Goal: Task Accomplishment & Management: Use online tool/utility

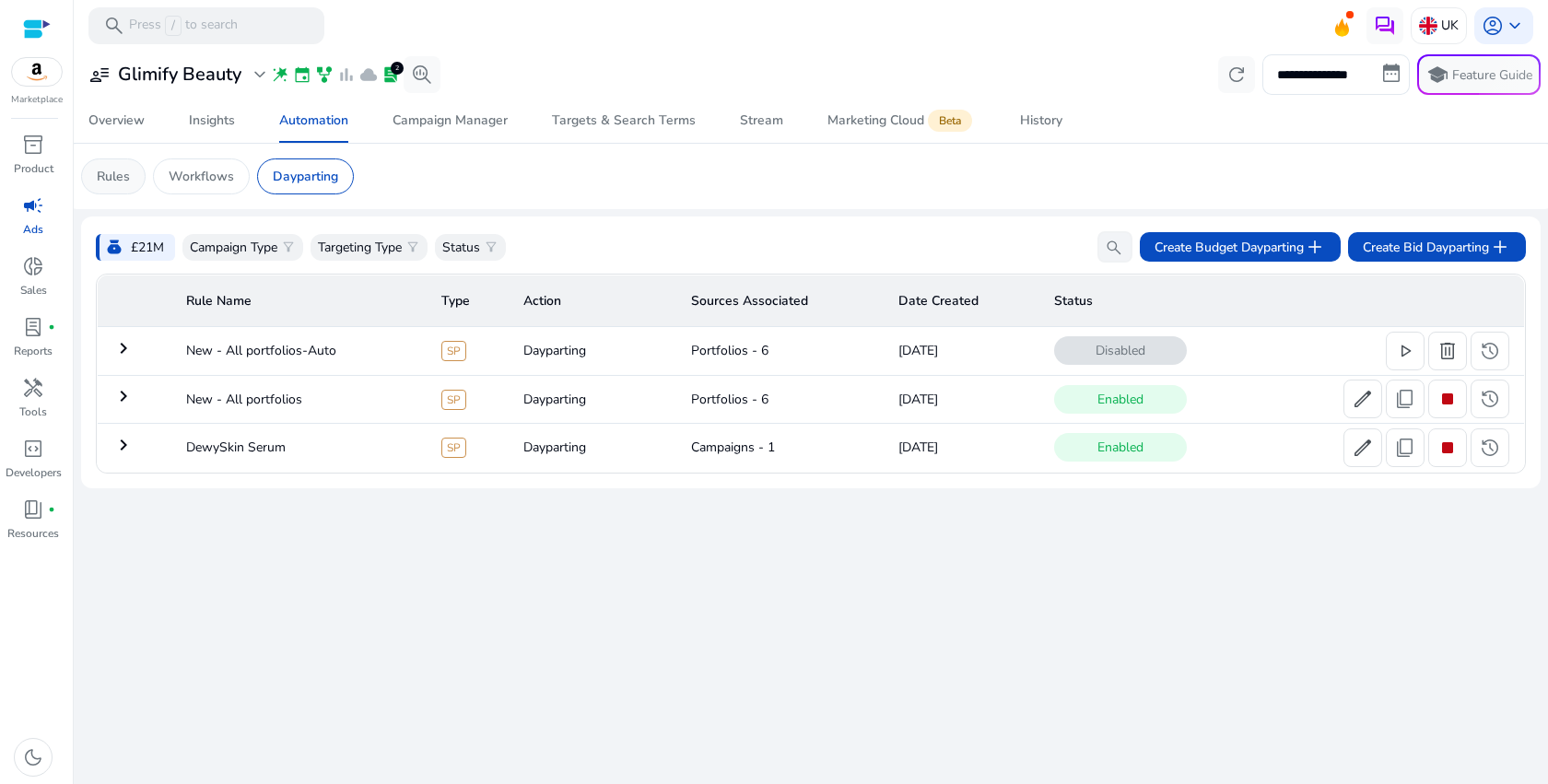
click at [113, 184] on p "Rules" at bounding box center [113, 176] width 33 height 19
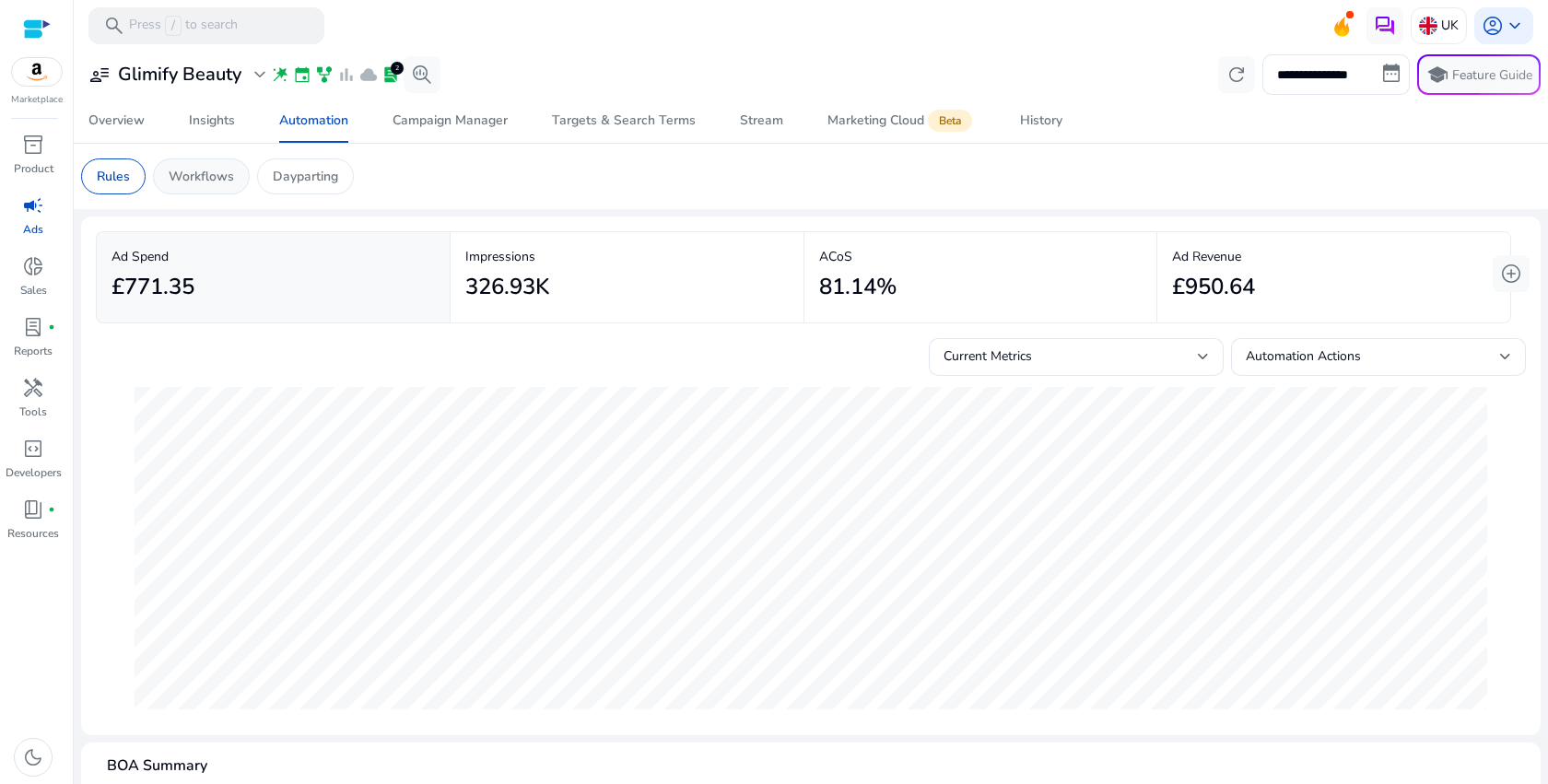
click at [216, 177] on p "Workflows" at bounding box center [201, 176] width 65 height 19
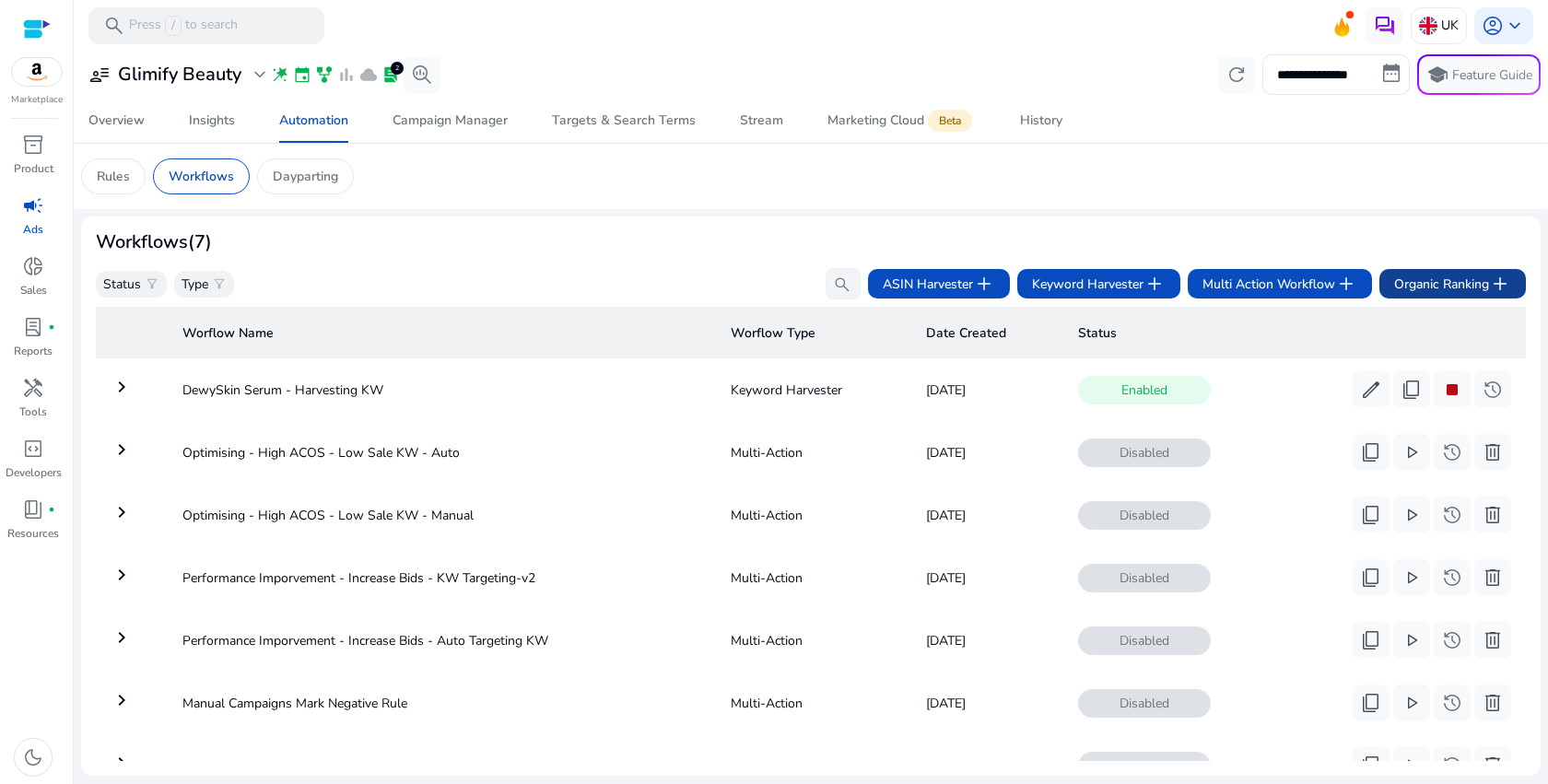
click at [1413, 292] on span "Organic Ranking add" at bounding box center [1452, 283] width 117 height 22
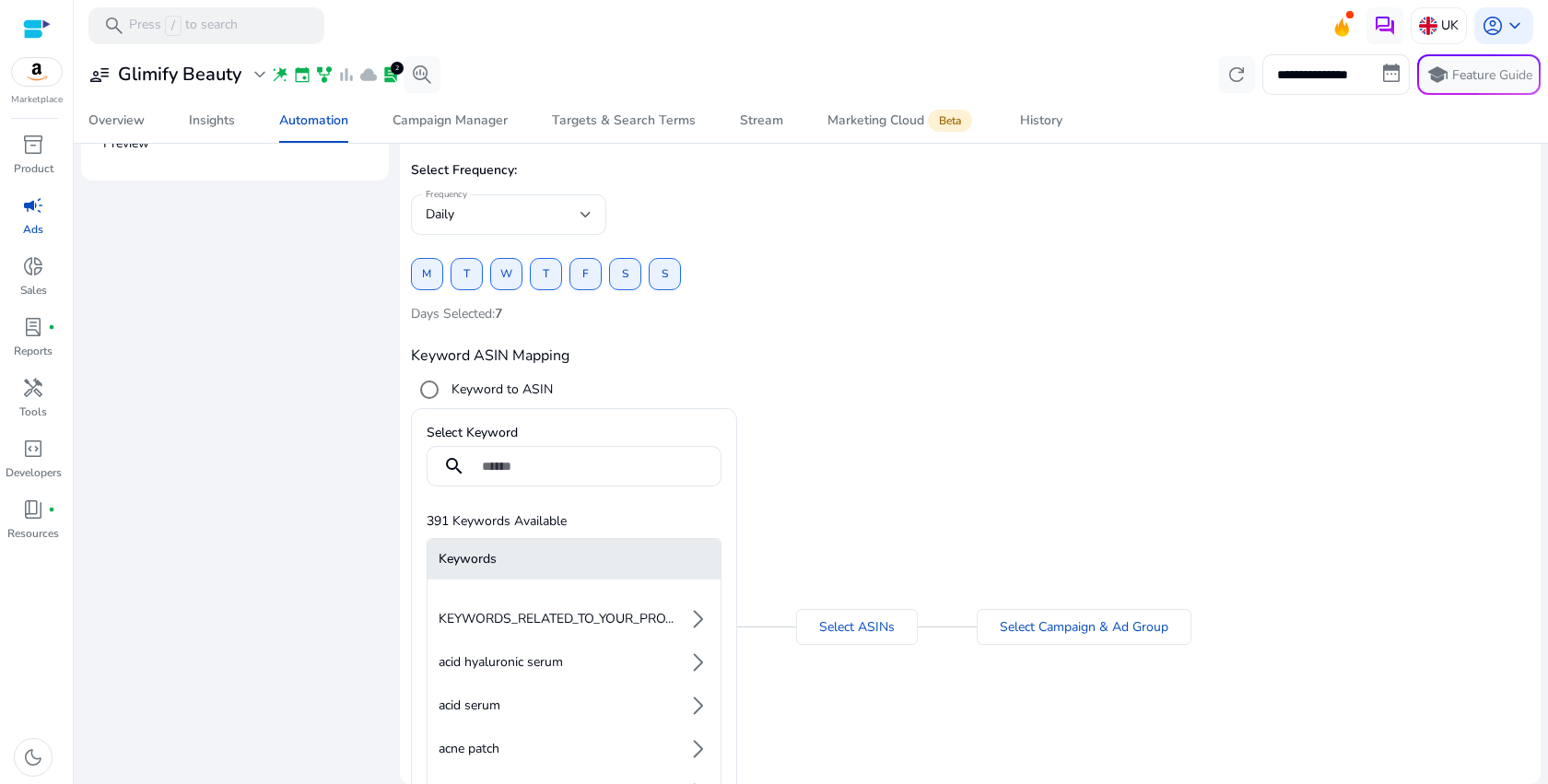
scroll to position [6, 0]
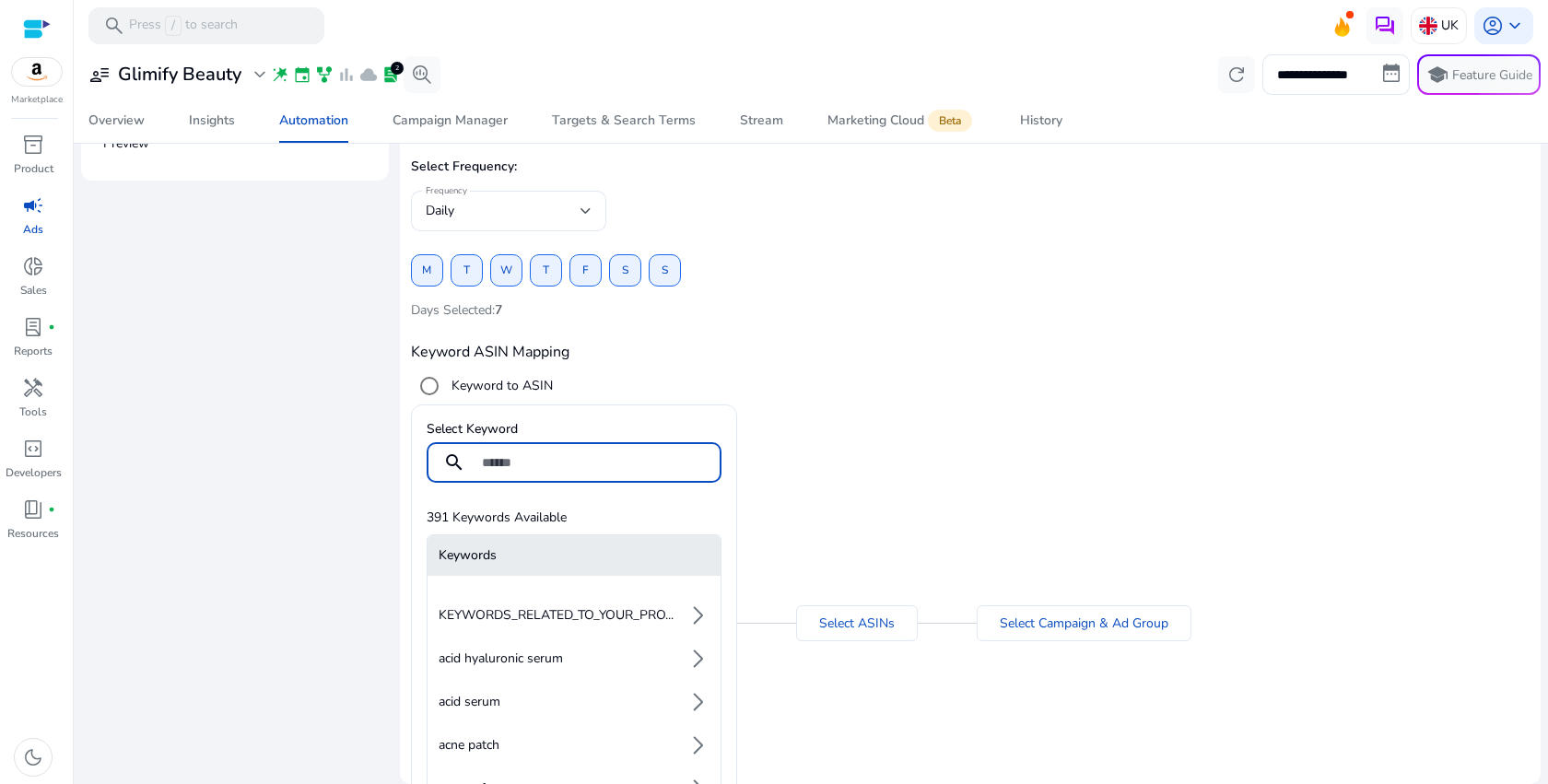
click at [507, 465] on input at bounding box center [594, 462] width 225 height 20
click at [724, 382] on app-organic-keyword-asin-mapping "Keyword ASIN Mapping Keyword to ASIN Select Keyword search 391 Keywords Availab…" at bounding box center [969, 590] width 1118 height 506
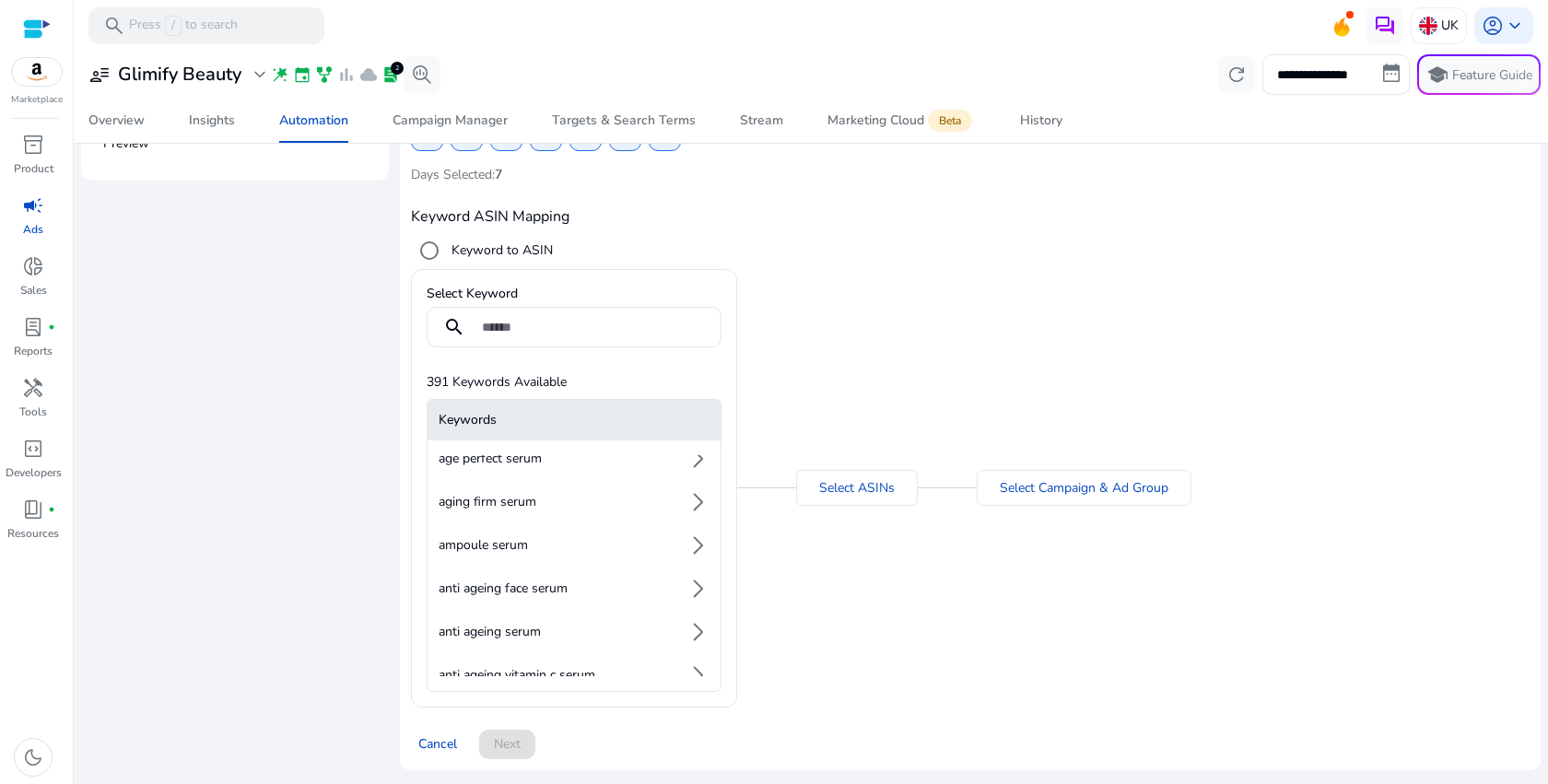
scroll to position [0, 0]
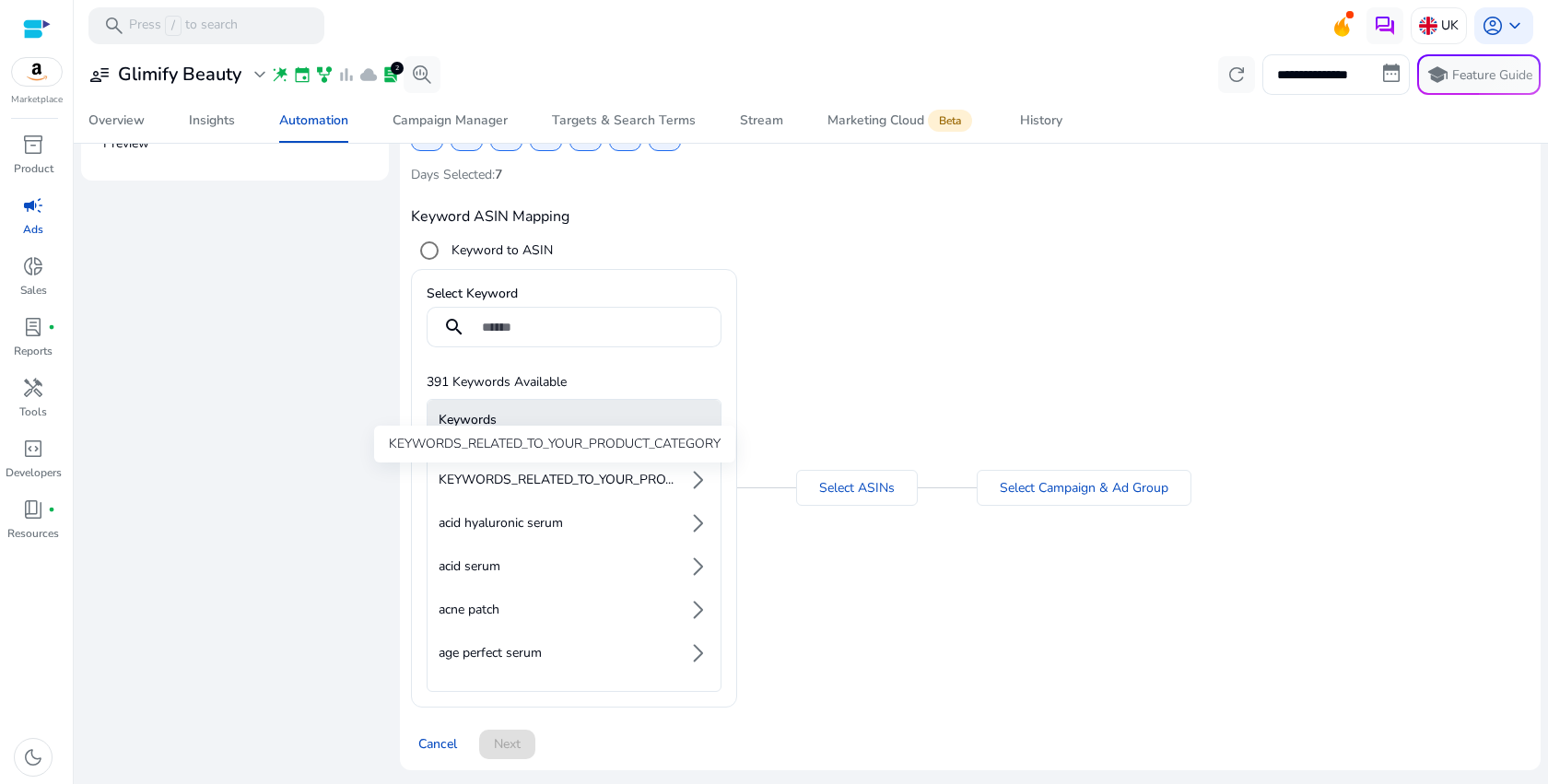
click at [643, 476] on span "KEYWORDS_RELATED_TO_YOUR_PRO..." at bounding box center [556, 479] width 235 height 18
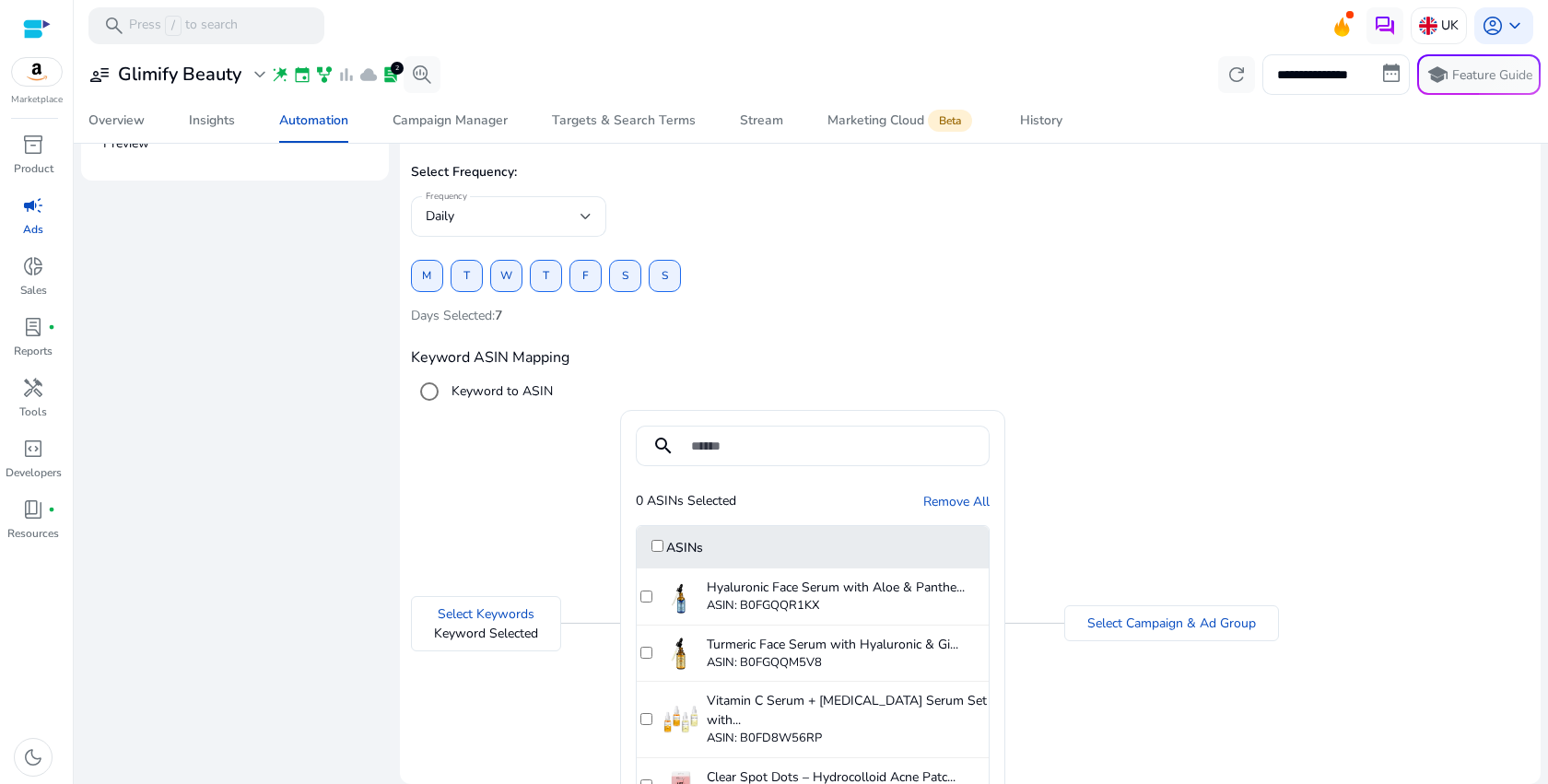
scroll to position [130, 0]
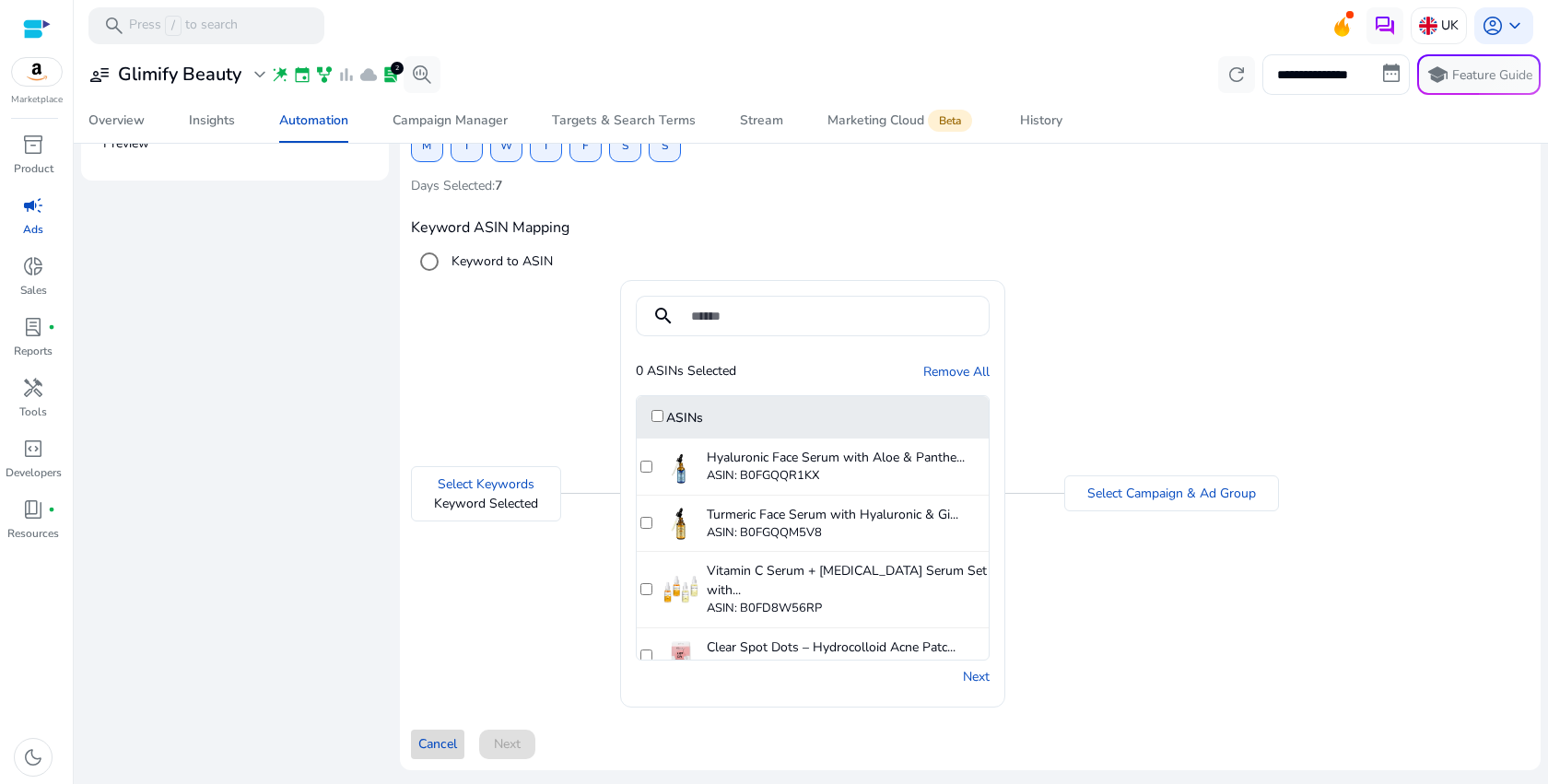
click at [436, 746] on span "Cancel" at bounding box center [437, 743] width 39 height 19
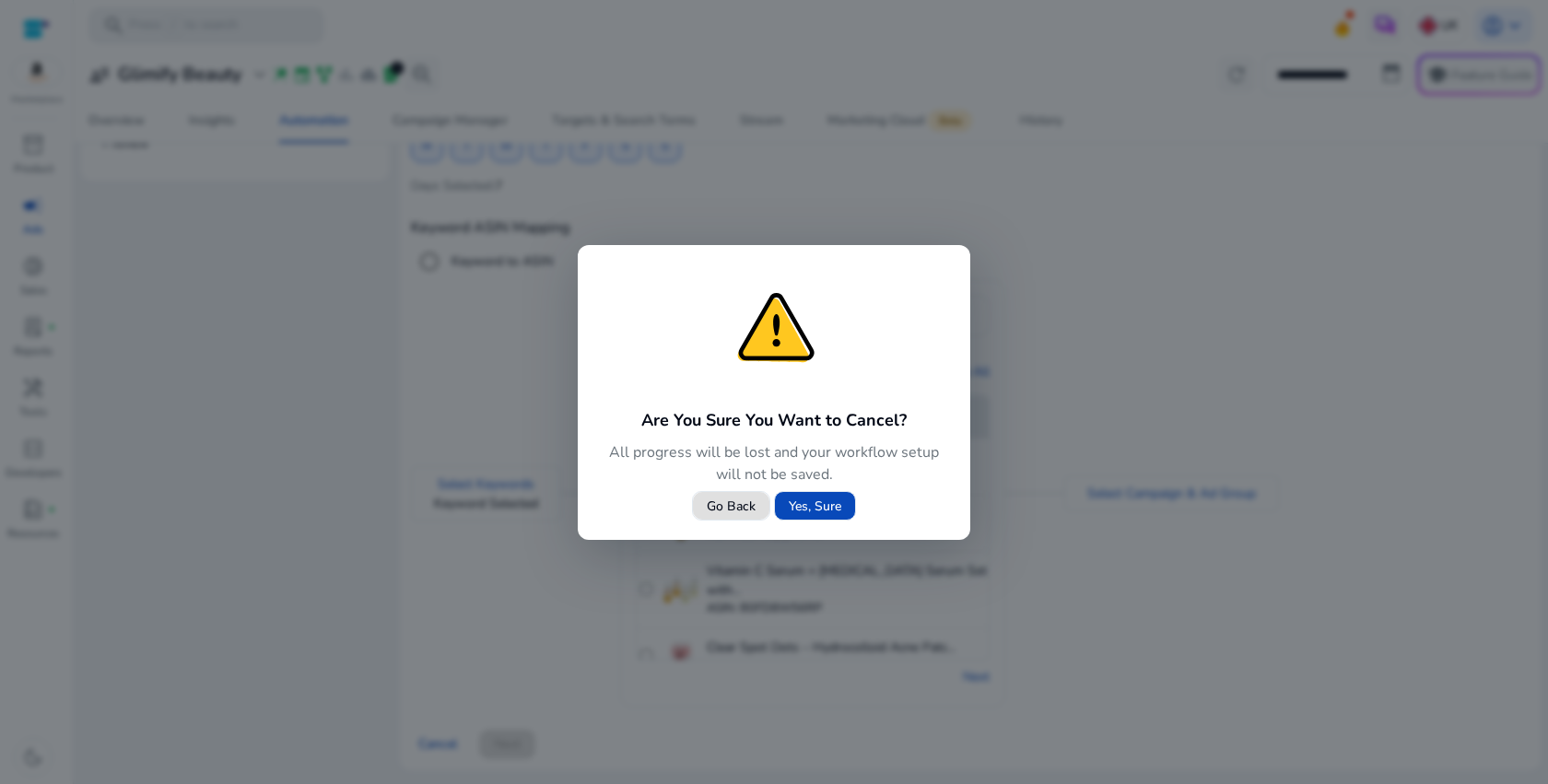
click at [820, 504] on span "Yes, Sure" at bounding box center [814, 506] width 52 height 19
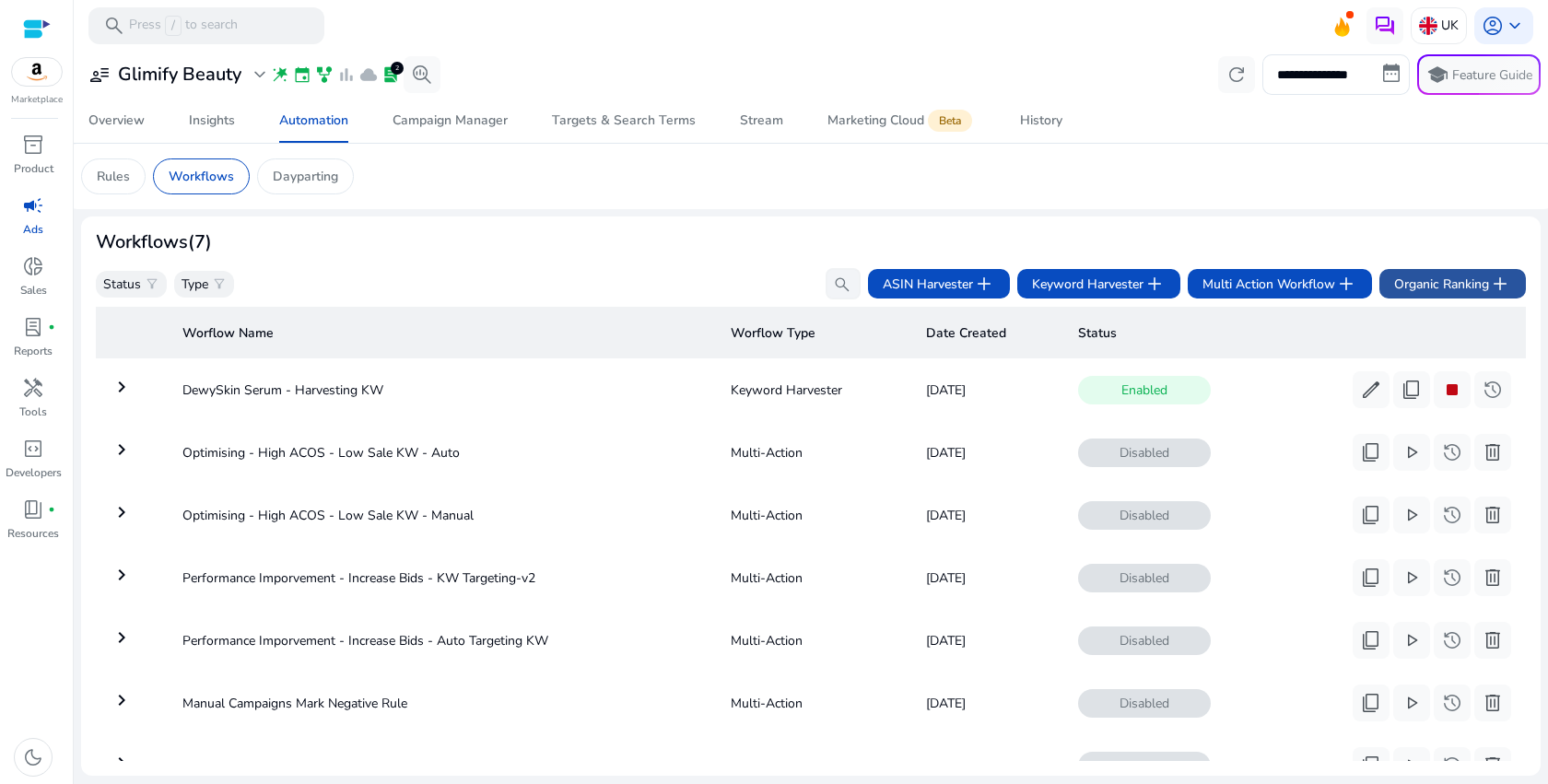
click at [1423, 289] on span "Organic Ranking add" at bounding box center [1452, 283] width 117 height 22
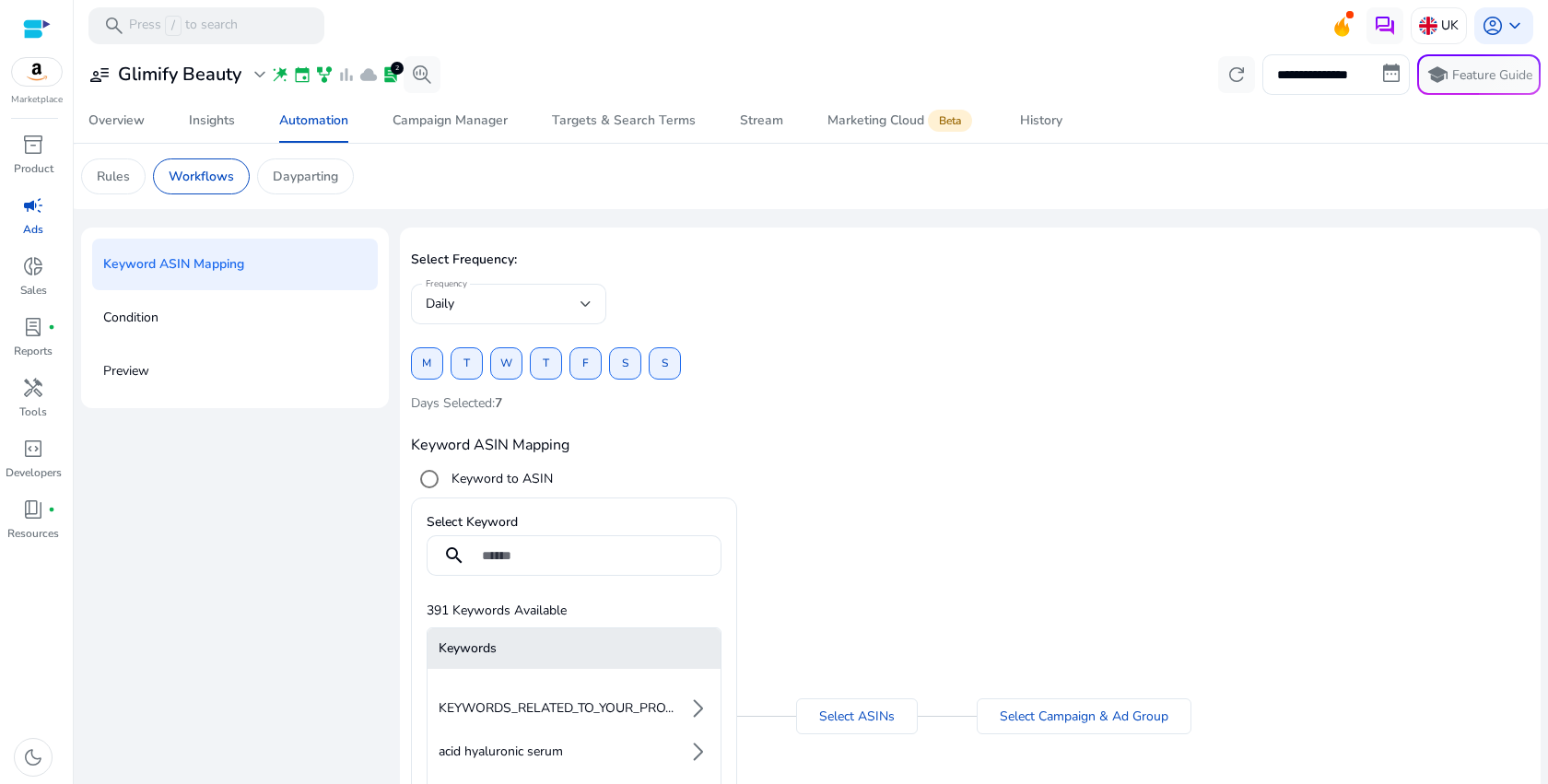
scroll to position [141, 0]
click at [591, 743] on li "acid hyaluronic serum arrow_forward_ios" at bounding box center [574, 750] width 293 height 37
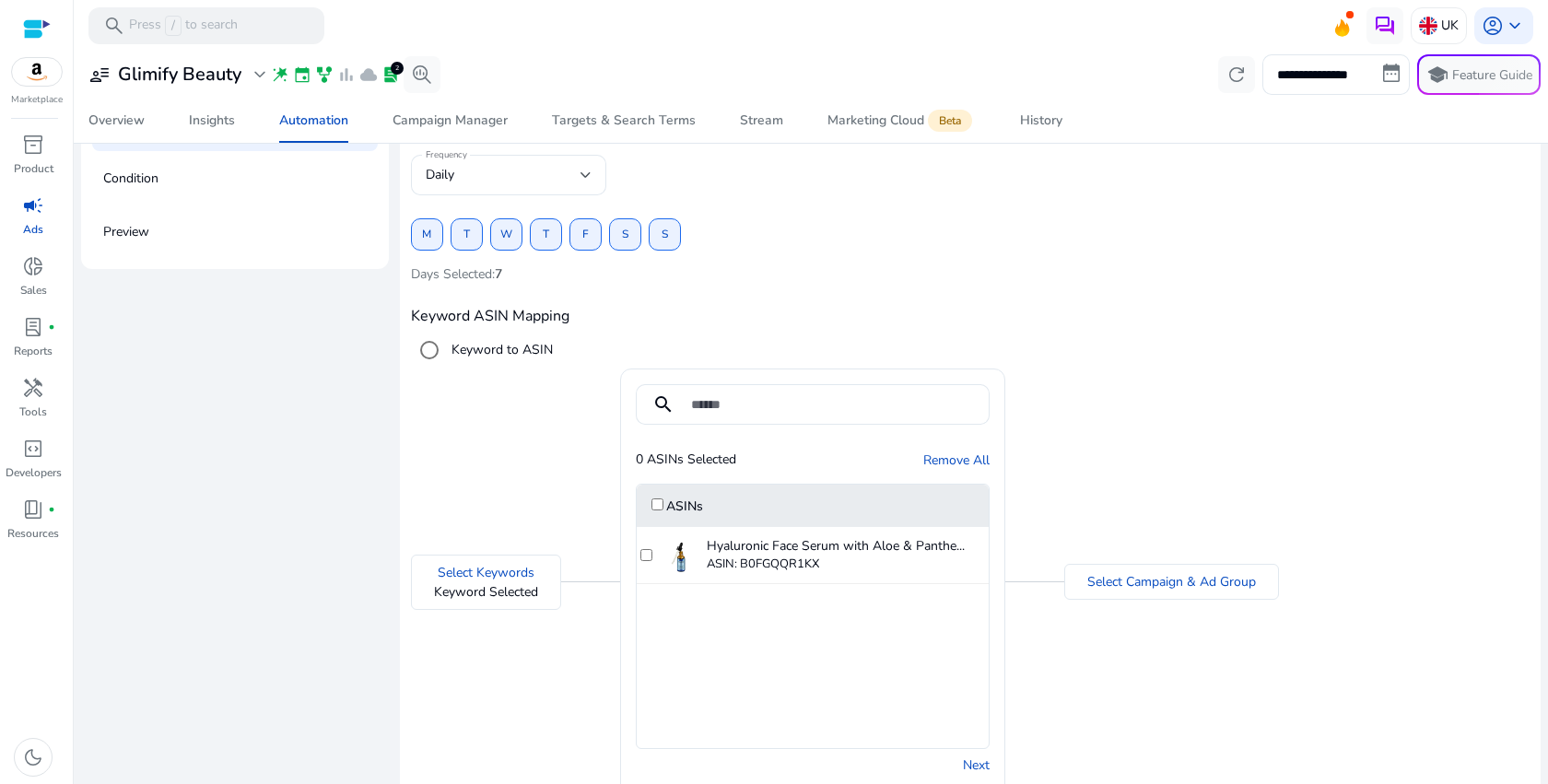
scroll to position [186, 0]
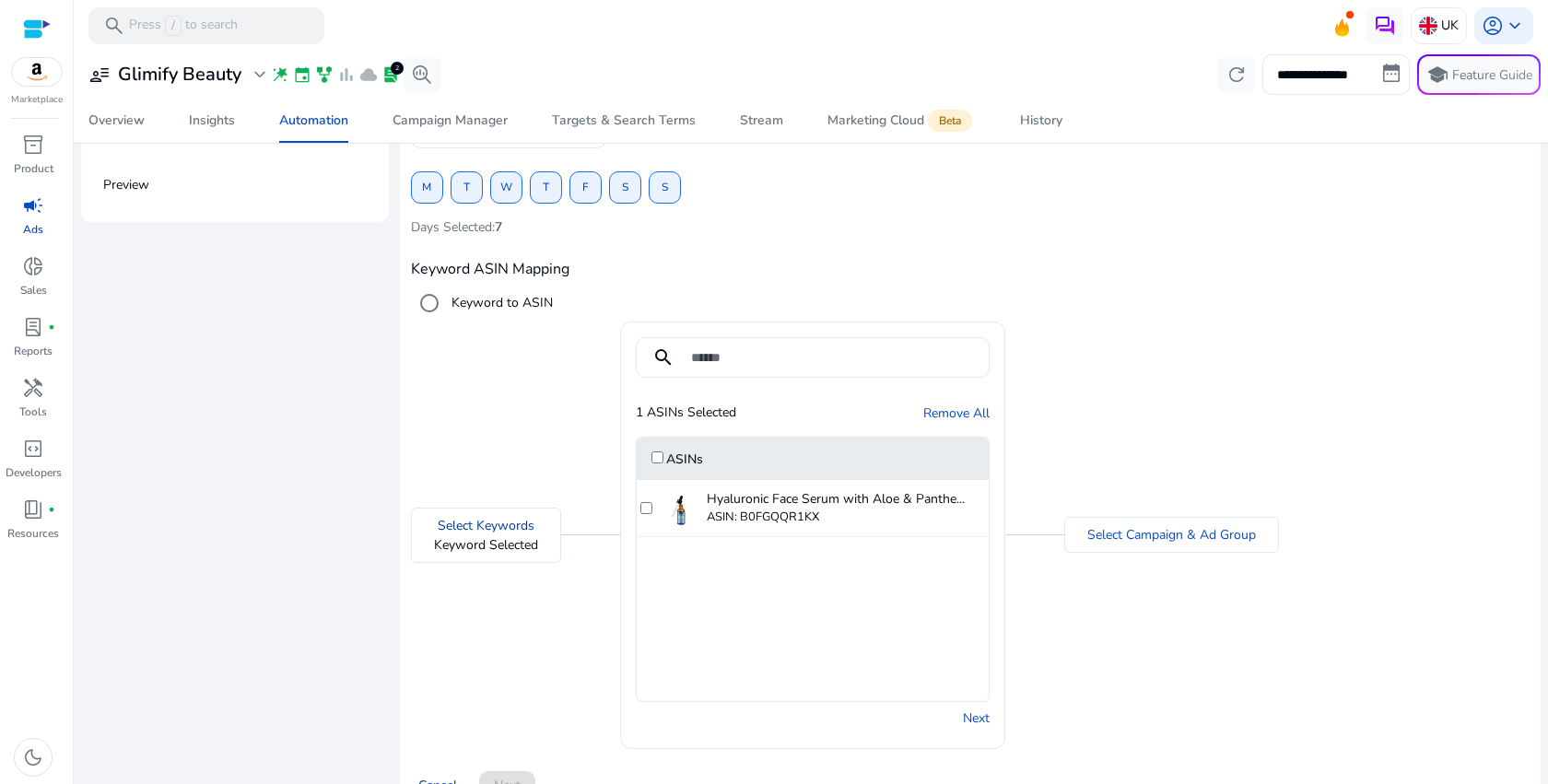
click at [486, 522] on link "Select Keywords" at bounding box center [486, 525] width 97 height 19
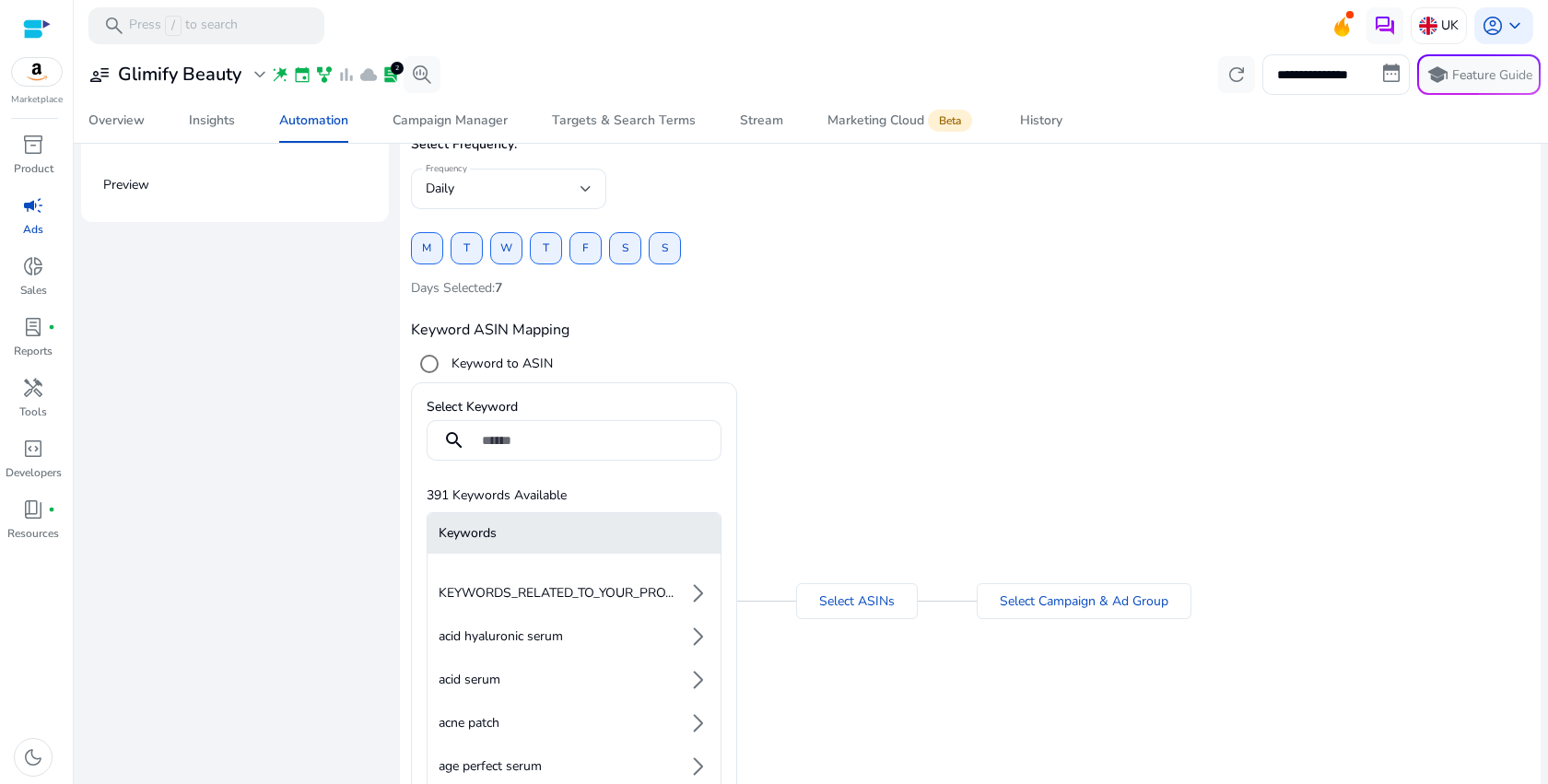
scroll to position [130, 0]
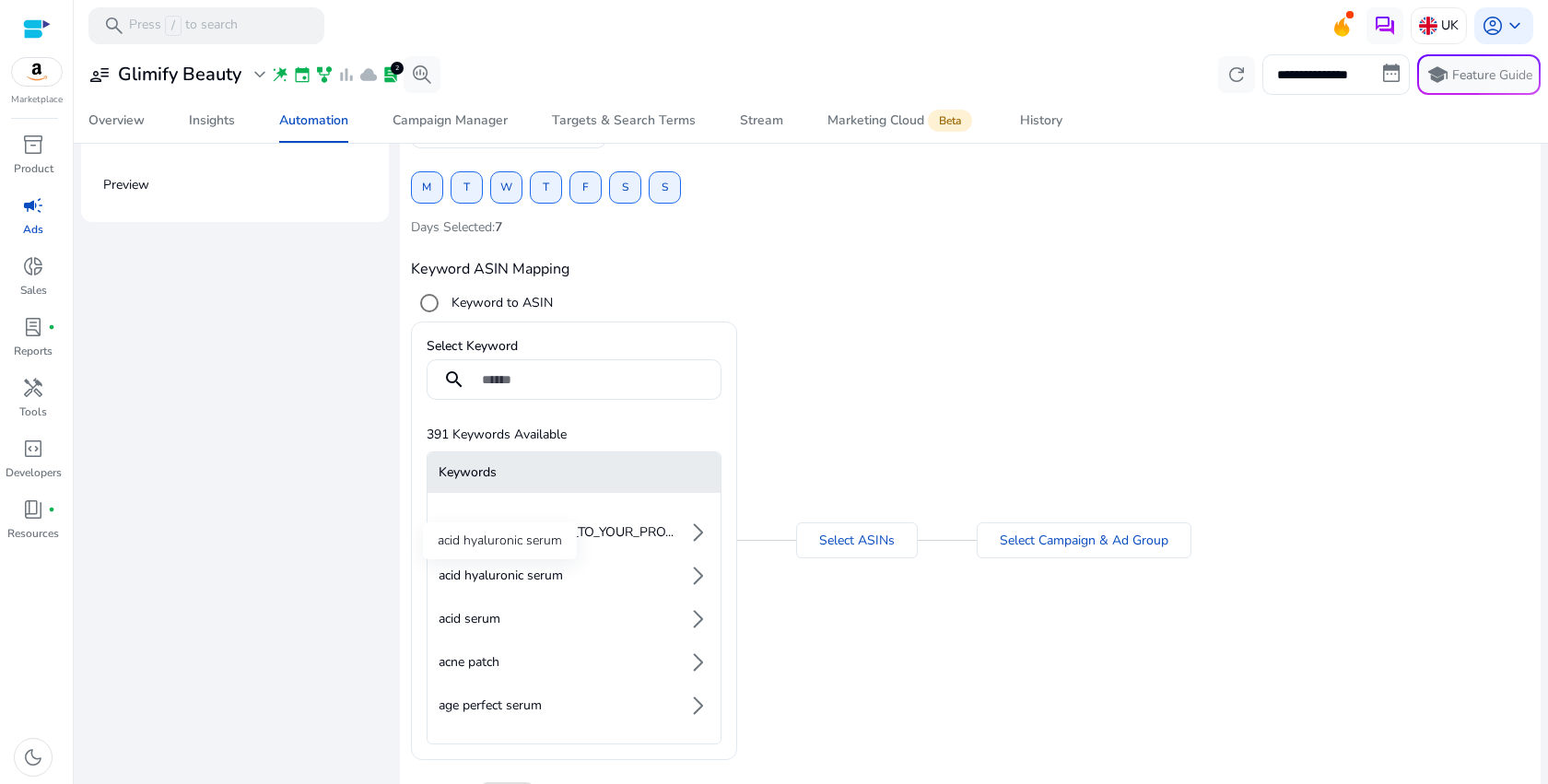
click at [547, 559] on div "acid hyaluronic serum" at bounding box center [500, 540] width 154 height 37
click at [551, 573] on span "acid hyaluronic serum" at bounding box center [500, 574] width 124 height 18
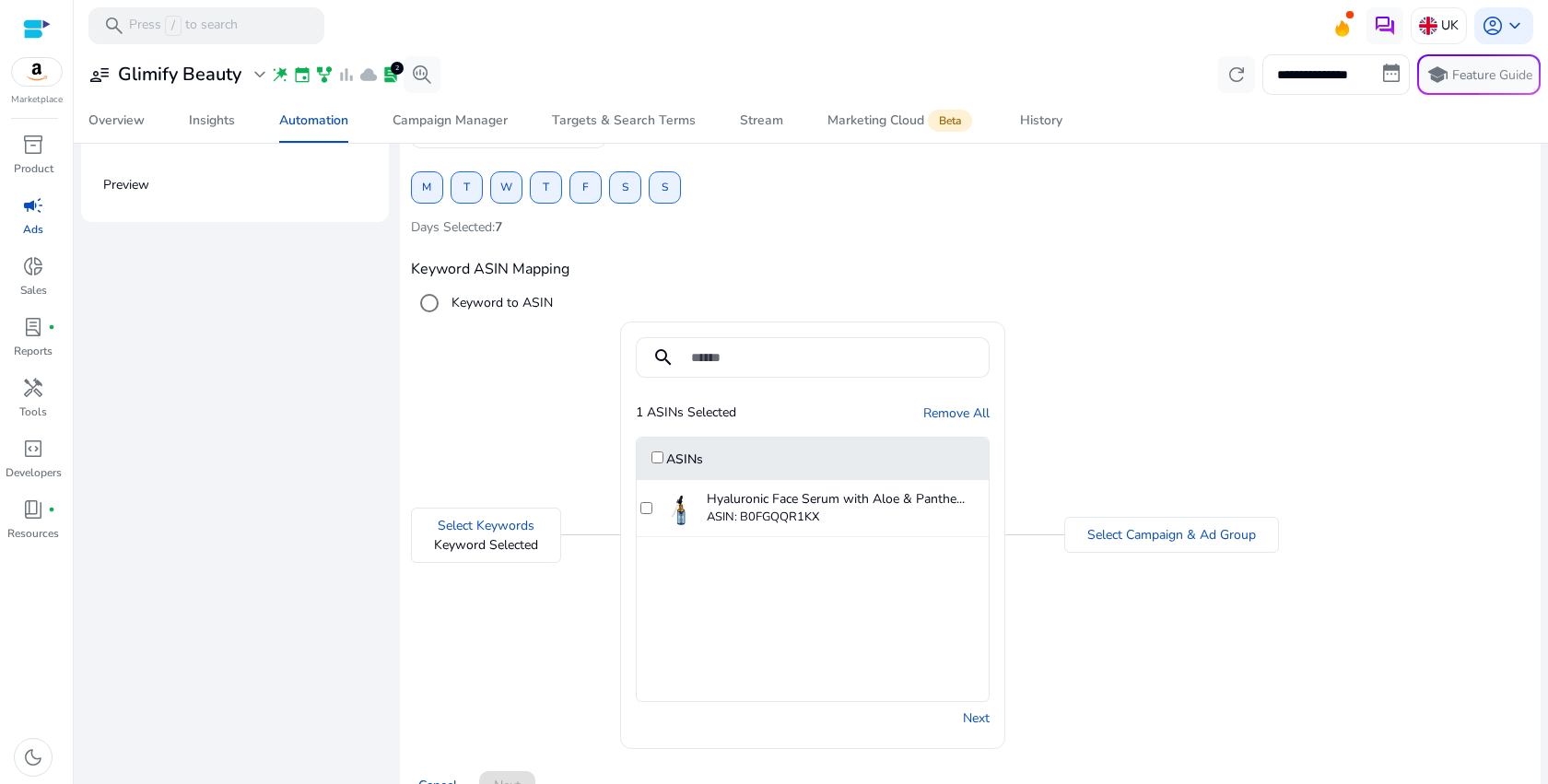
click at [1148, 543] on div "Select Campaign & Ad Group" at bounding box center [1171, 535] width 214 height 36
click at [1152, 536] on link "Select Campaign & Ad Group" at bounding box center [1171, 535] width 169 height 19
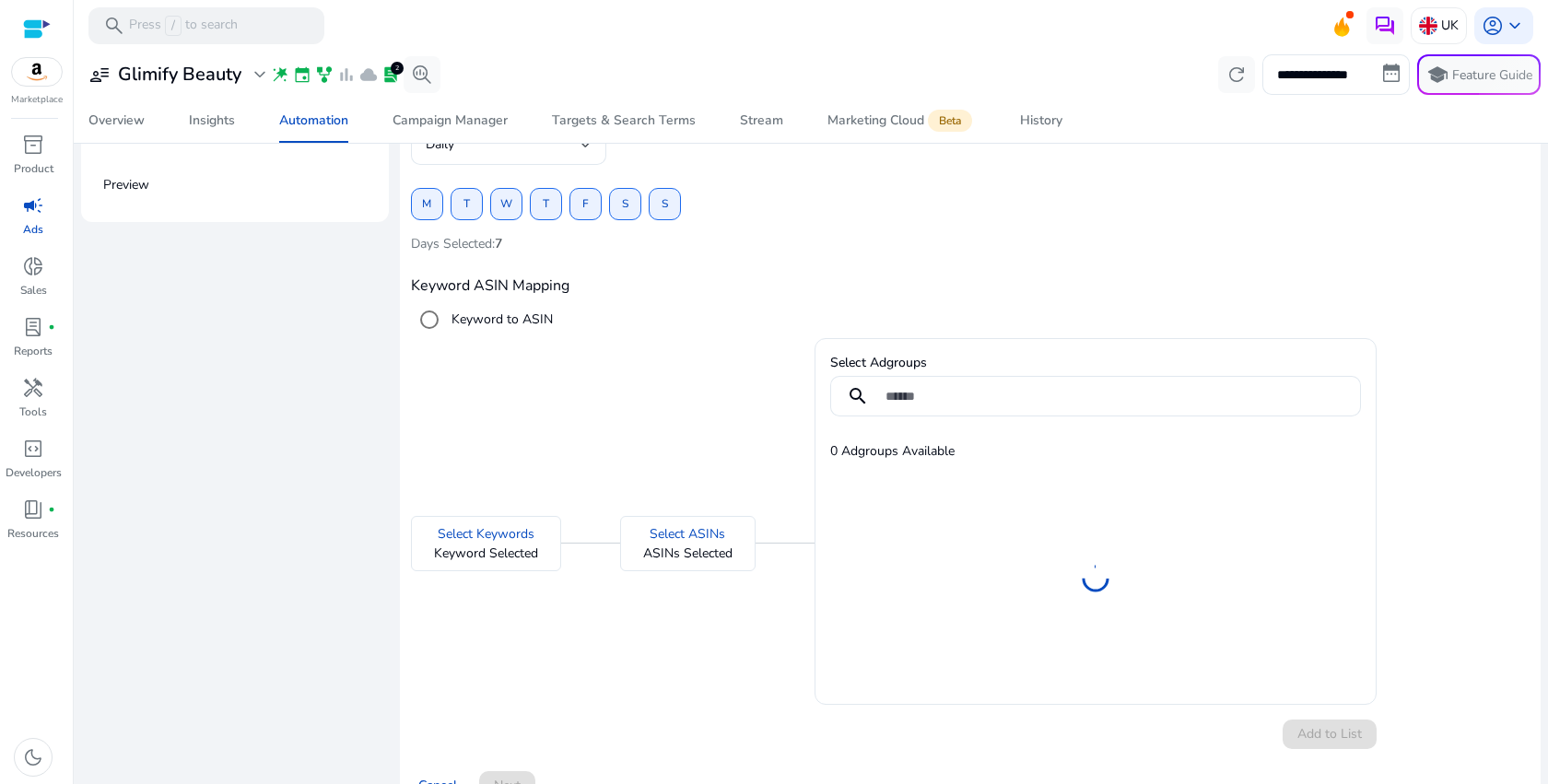
scroll to position [179, 0]
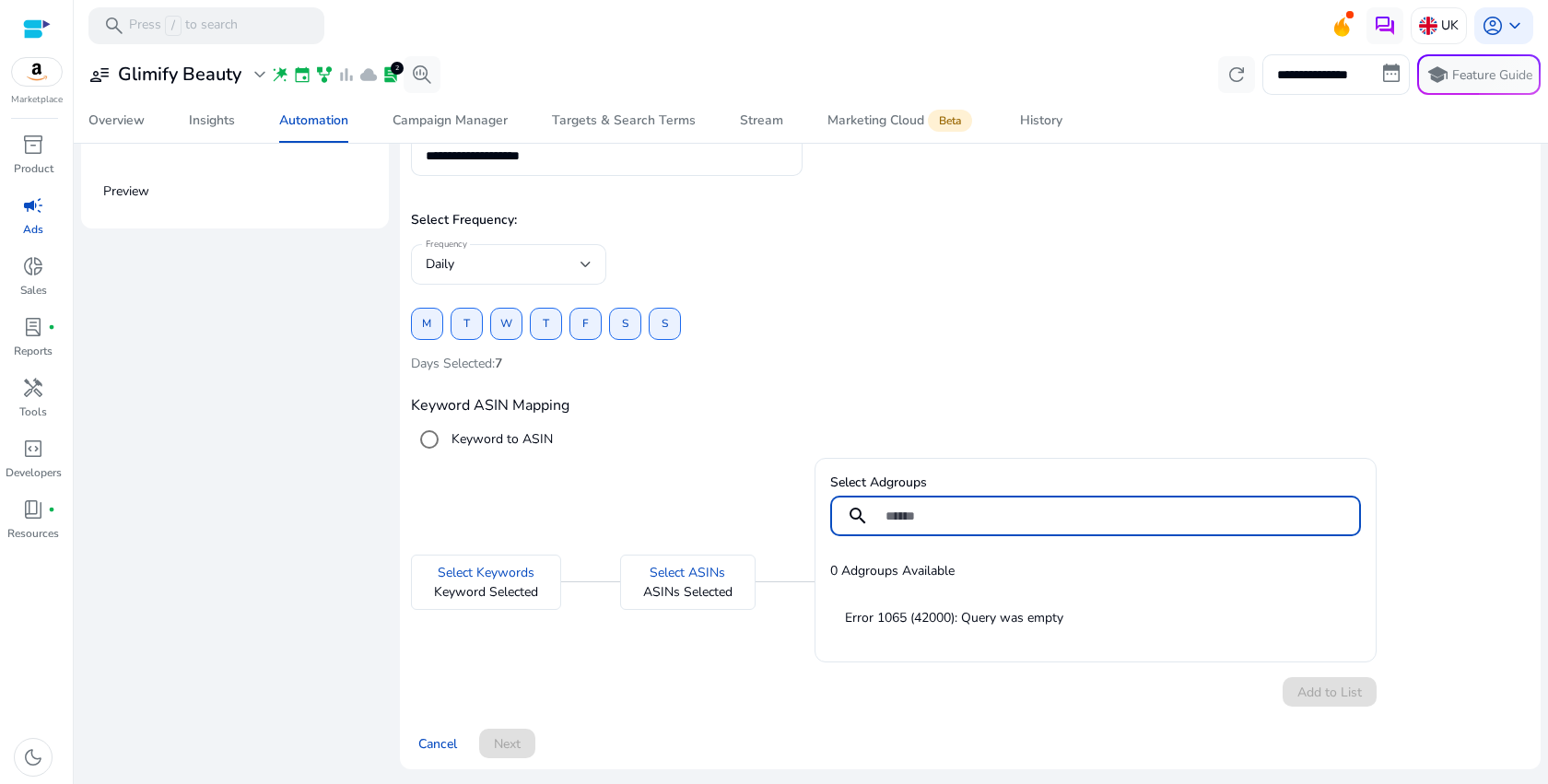
click at [935, 514] on input at bounding box center [1115, 515] width 461 height 20
click at [930, 515] on input at bounding box center [1115, 515] width 461 height 20
click at [913, 371] on p "Days Selected: 7" at bounding box center [969, 363] width 1118 height 18
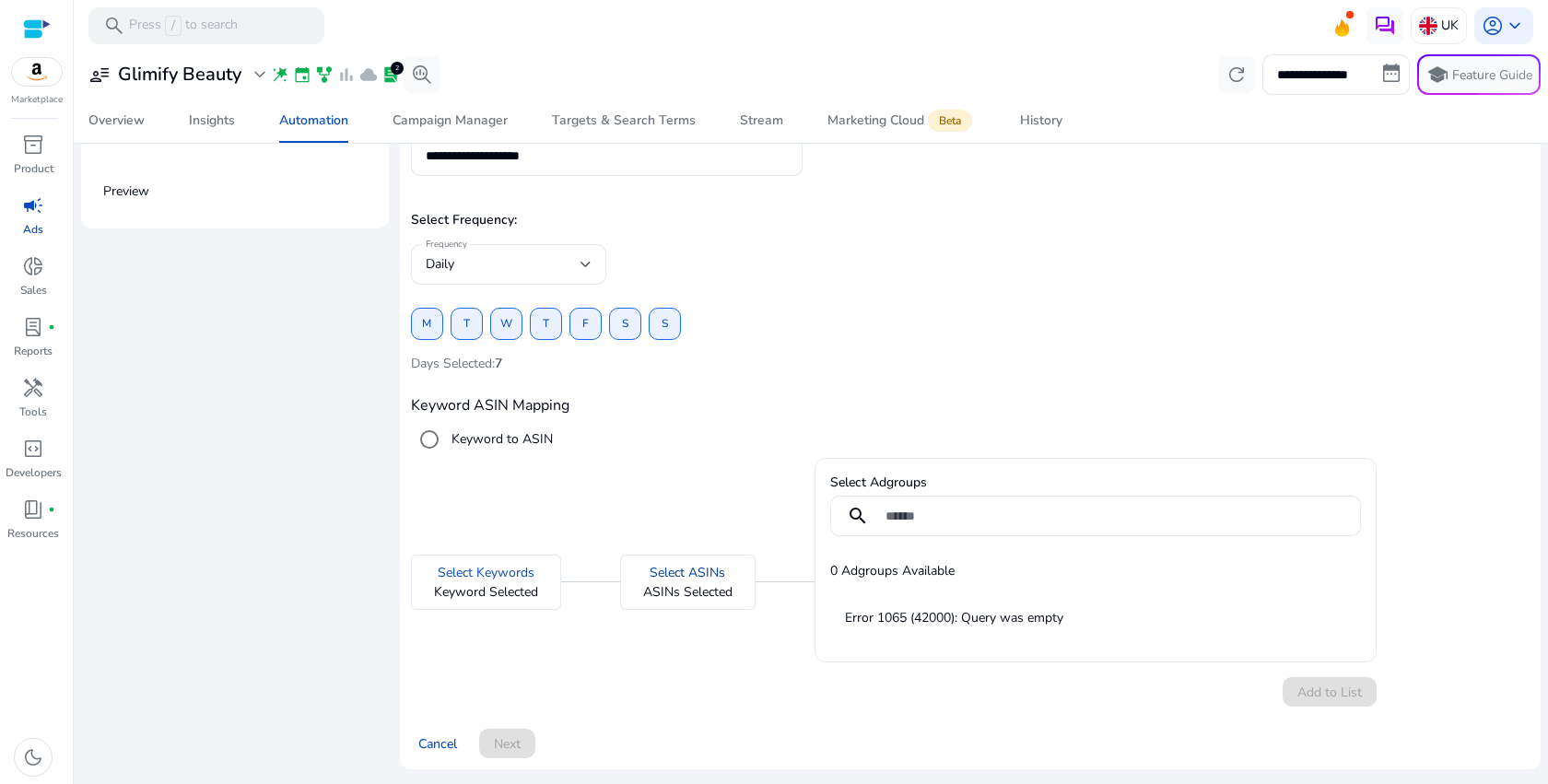
click at [683, 576] on link "Select ASINs" at bounding box center [688, 572] width 76 height 19
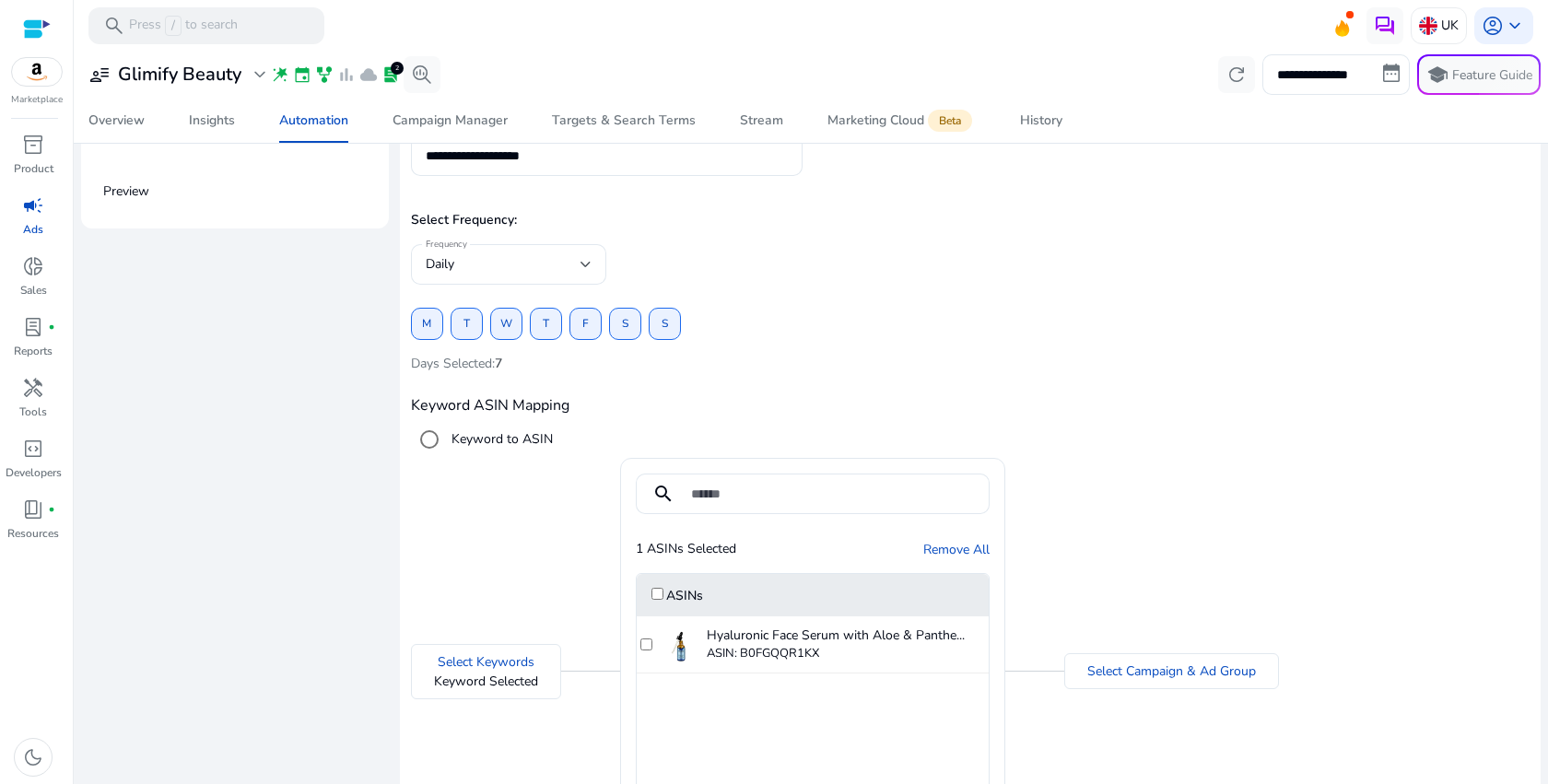
scroll to position [130, 0]
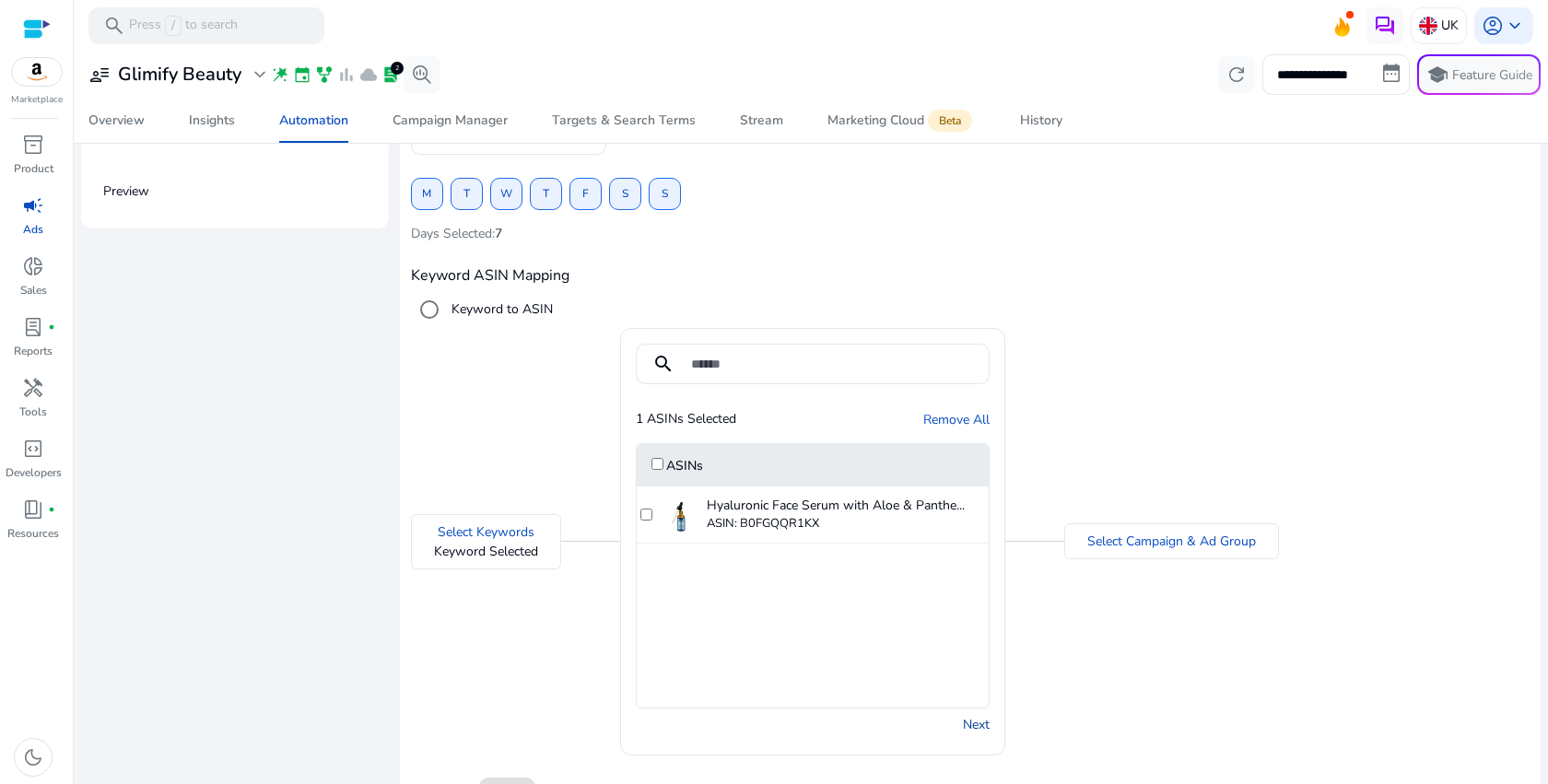
click at [980, 720] on link "Next" at bounding box center [976, 724] width 27 height 19
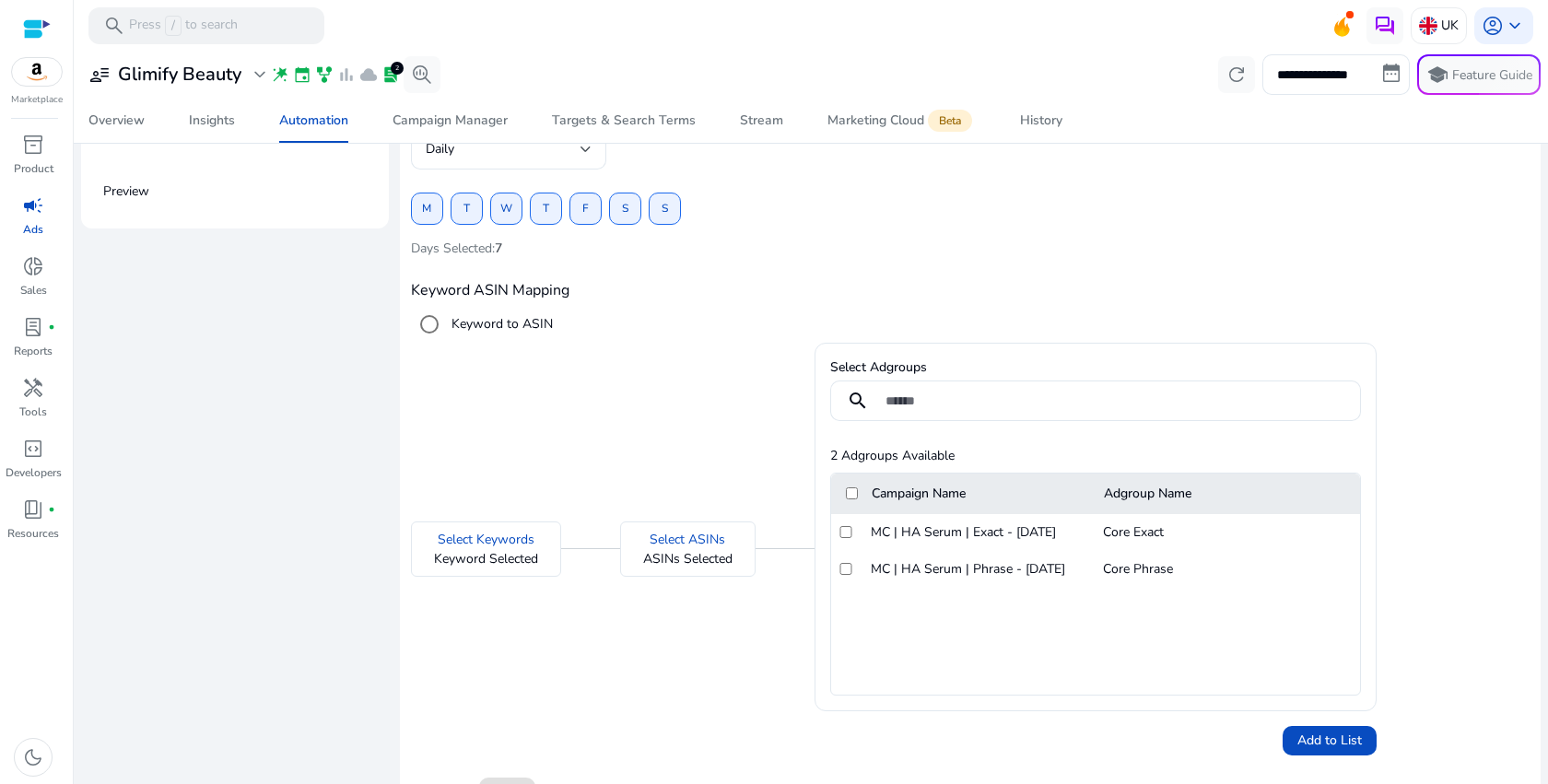
scroll to position [228, 0]
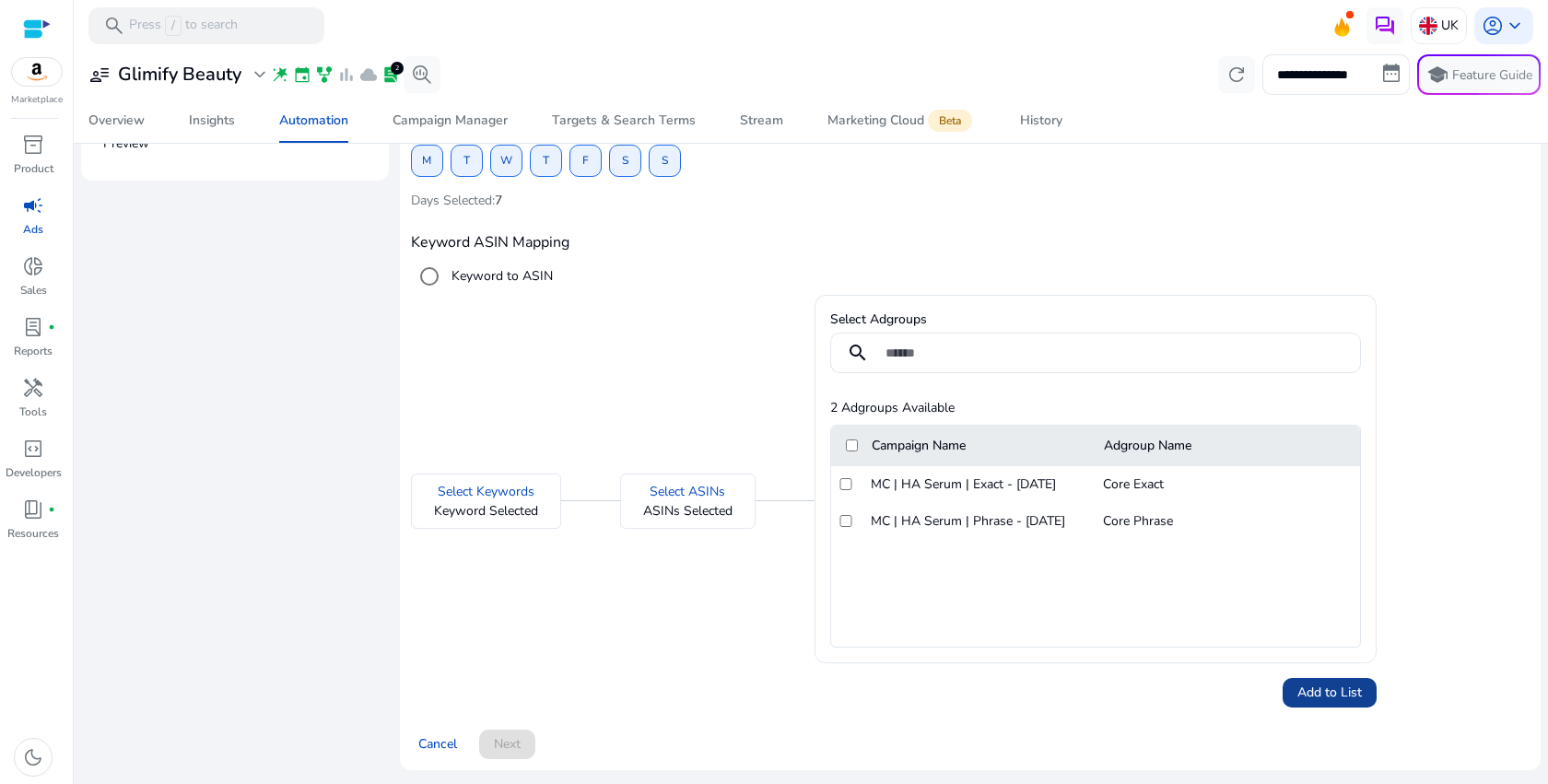
click at [1302, 689] on span "Add to List" at bounding box center [1330, 692] width 64 height 19
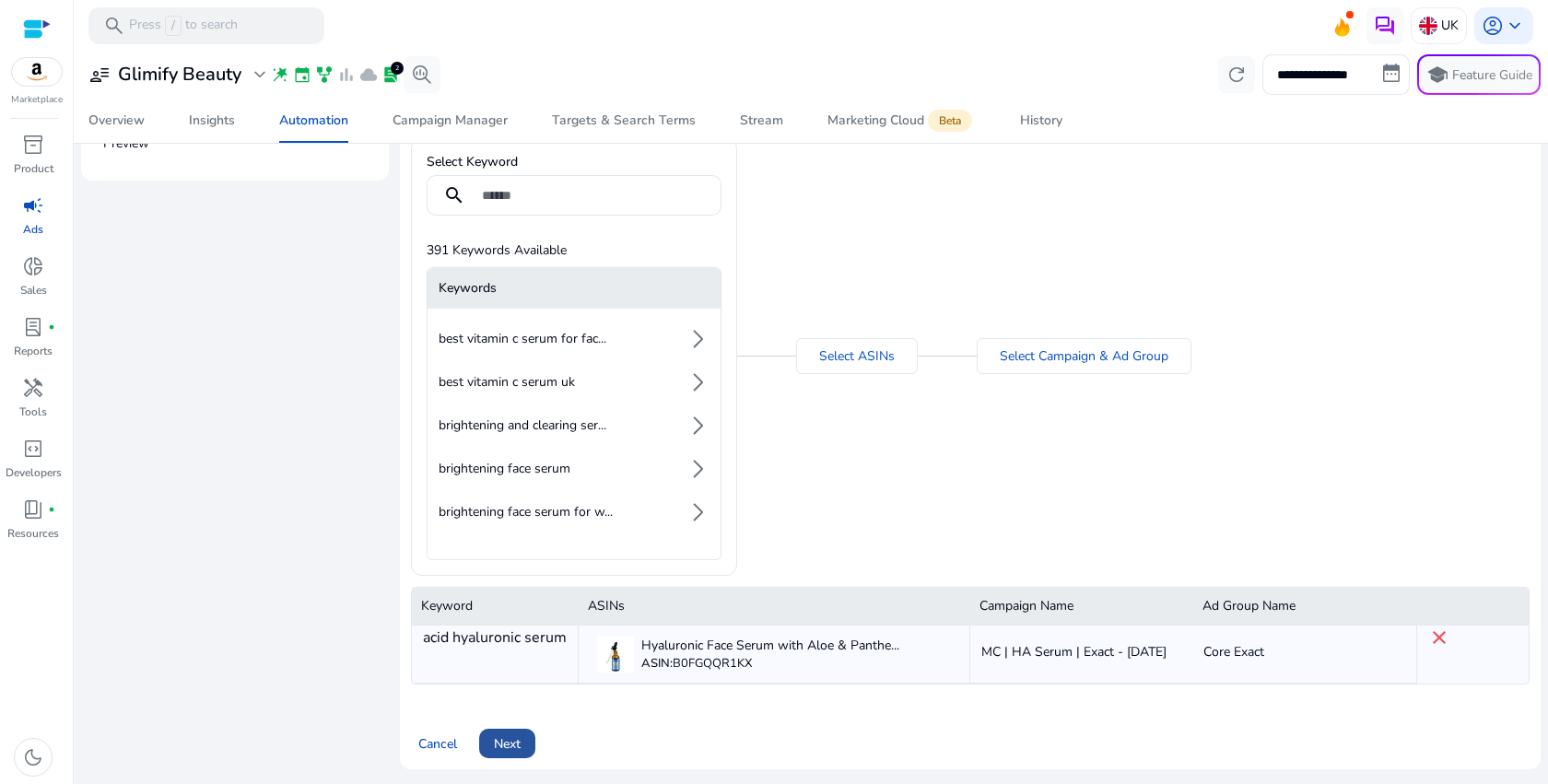
click at [501, 735] on span "Next" at bounding box center [507, 743] width 27 height 19
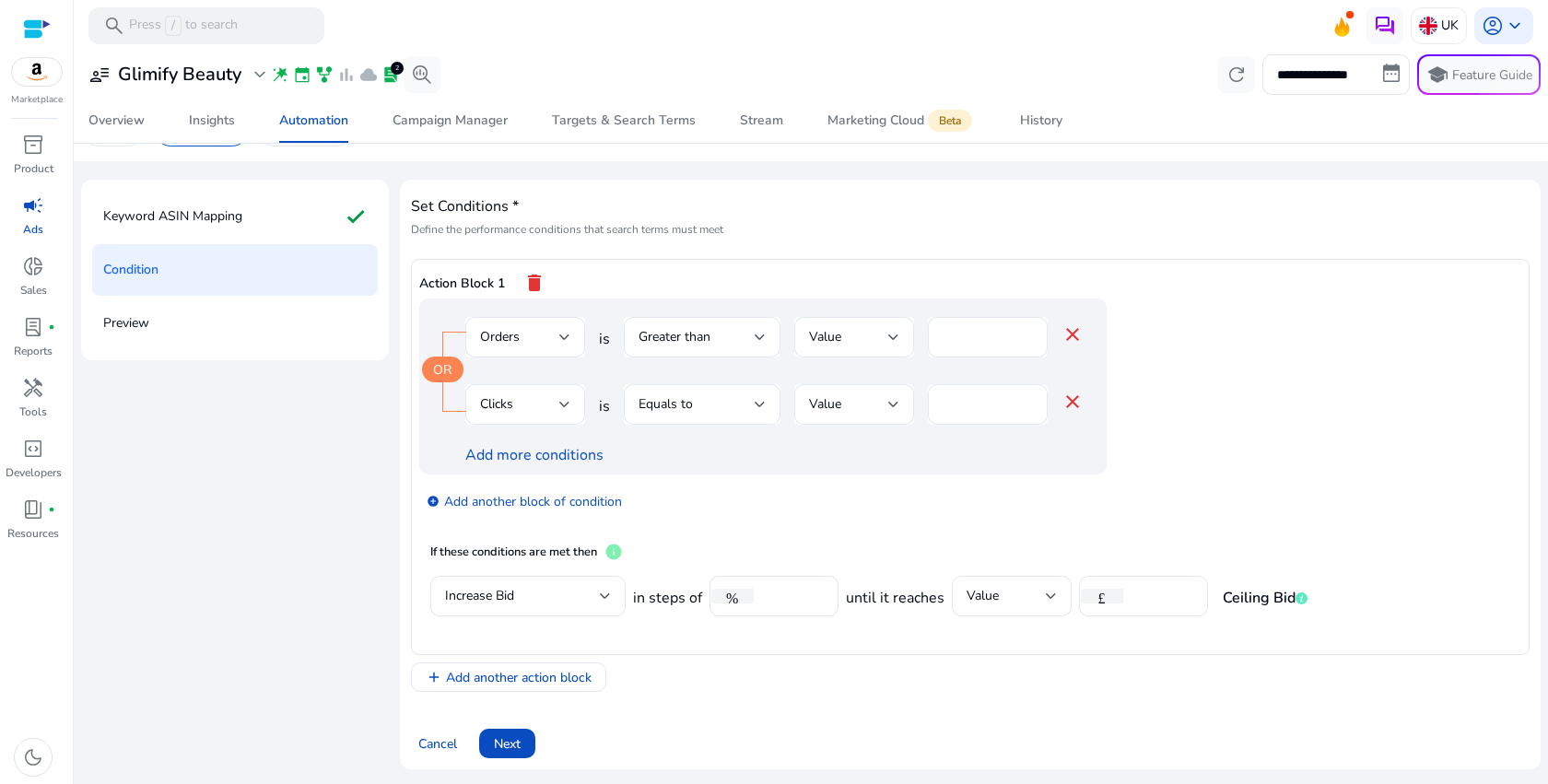
scroll to position [48, 0]
click at [431, 745] on span "Cancel" at bounding box center [437, 743] width 39 height 19
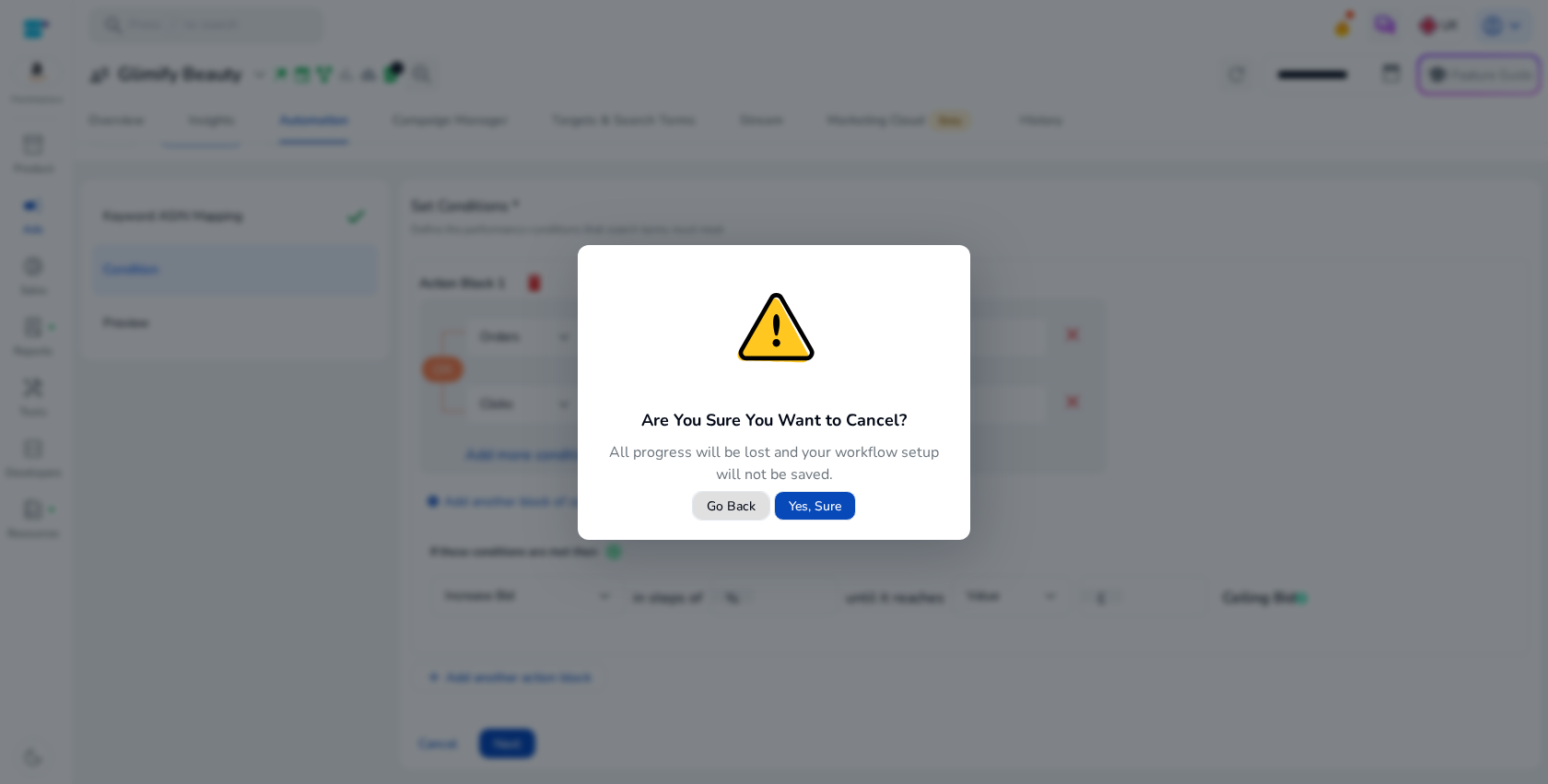
click at [808, 510] on span "Yes, Sure" at bounding box center [814, 506] width 52 height 19
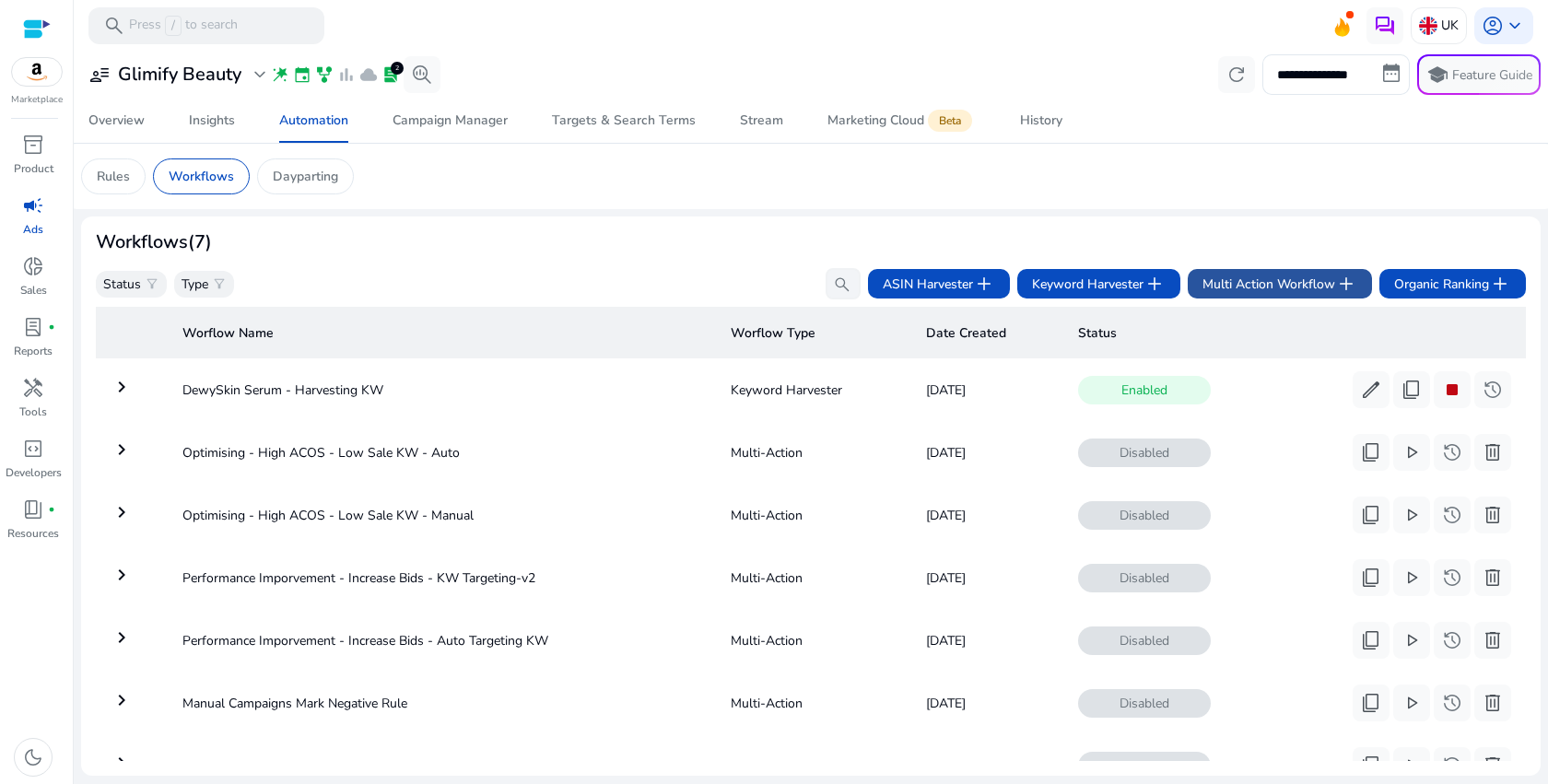
click at [1325, 288] on span "Multi Action Workflow add" at bounding box center [1280, 283] width 155 height 22
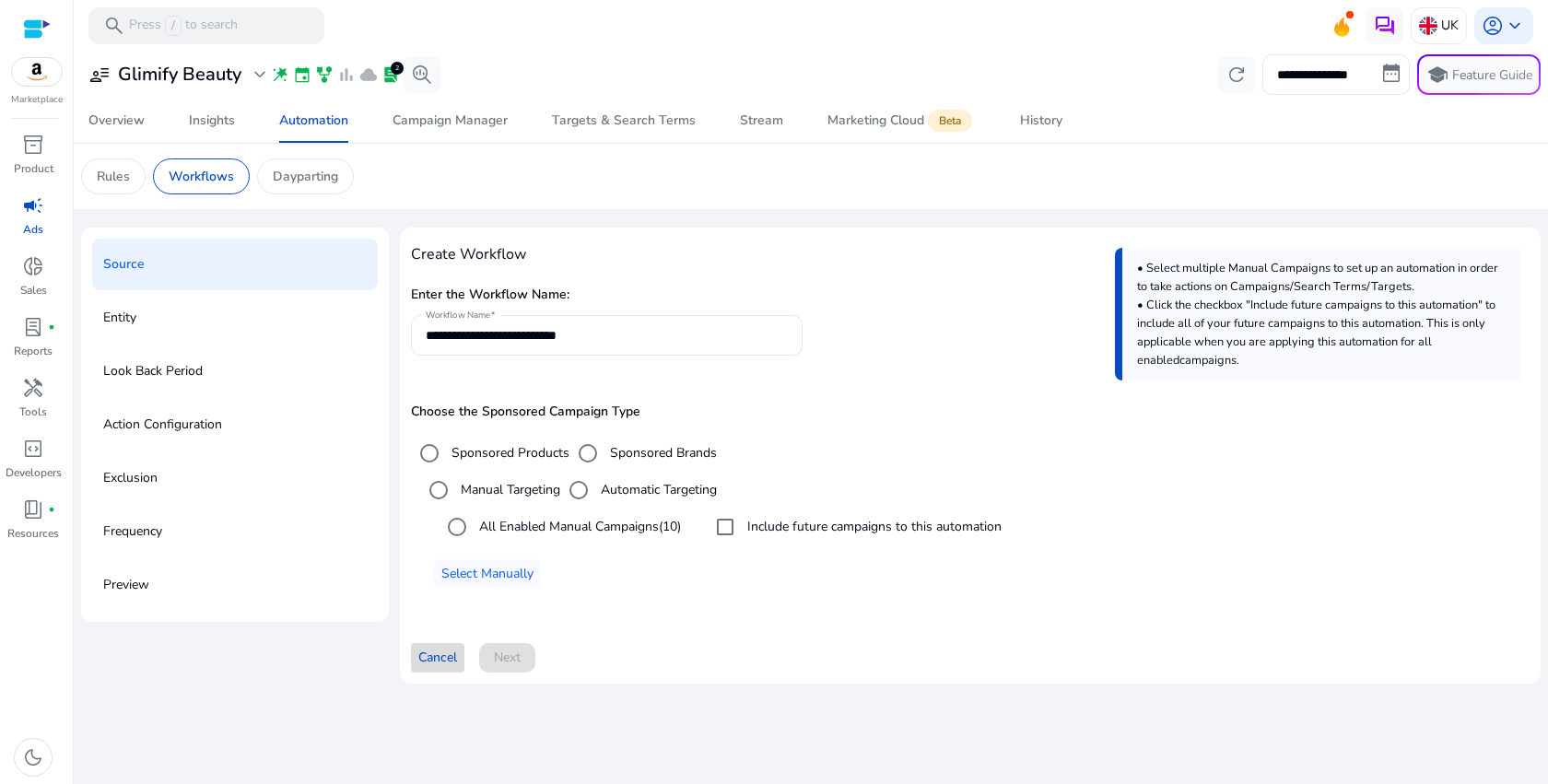
click at [432, 663] on span "Cancel" at bounding box center [437, 657] width 39 height 19
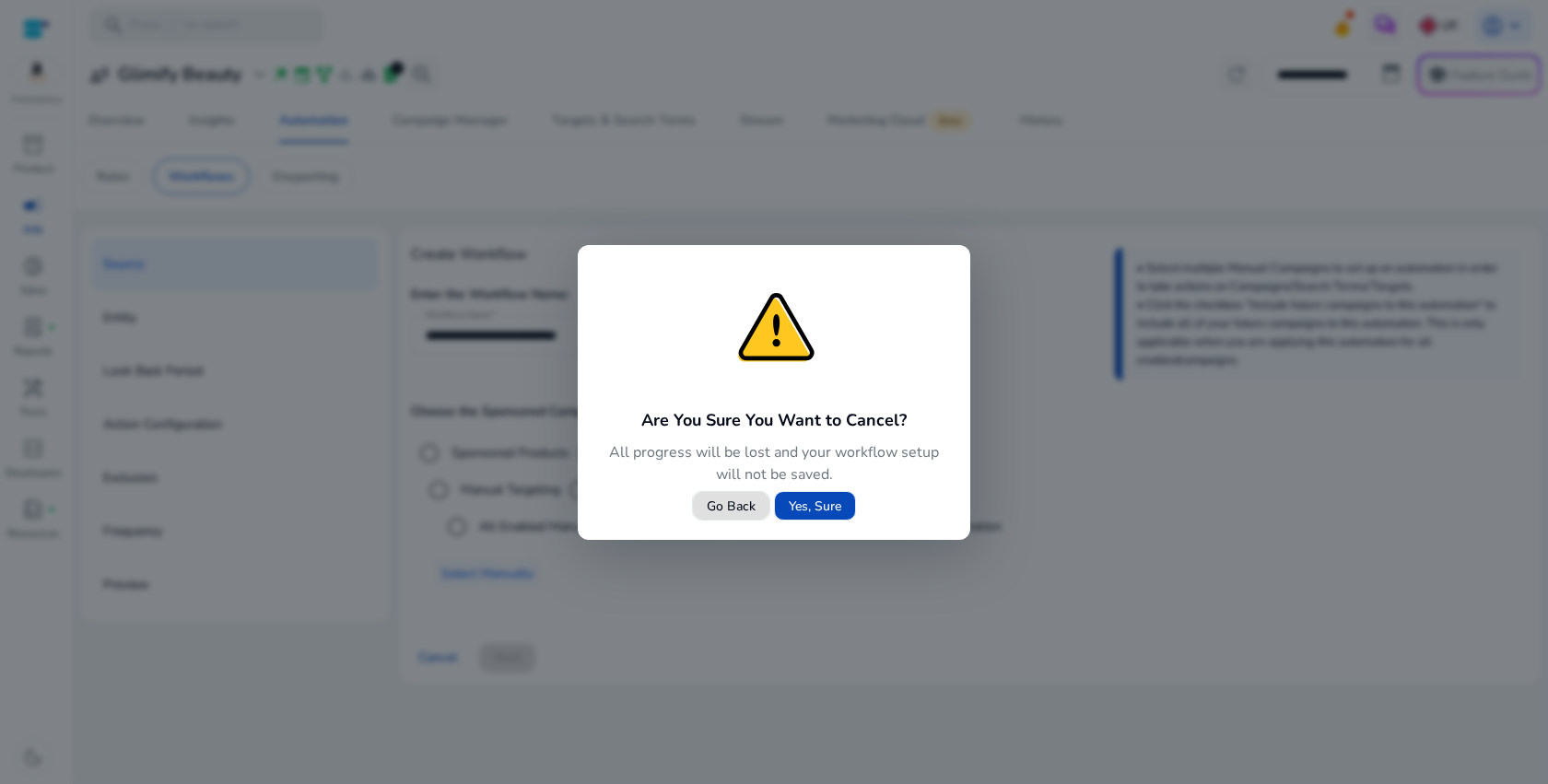
click at [807, 505] on span "Yes, Sure" at bounding box center [814, 506] width 52 height 19
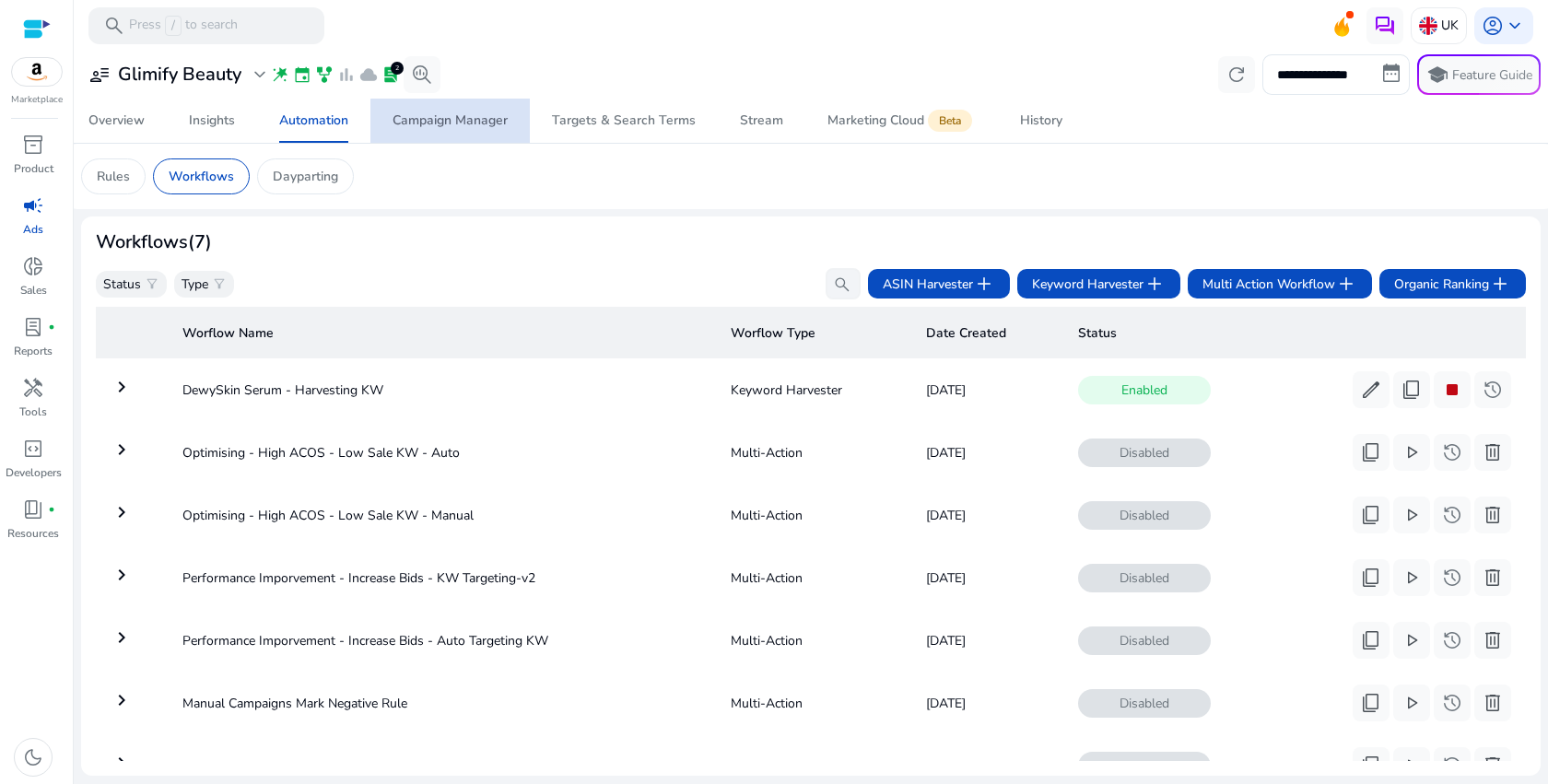
click at [462, 129] on span "Campaign Manager" at bounding box center [450, 120] width 115 height 45
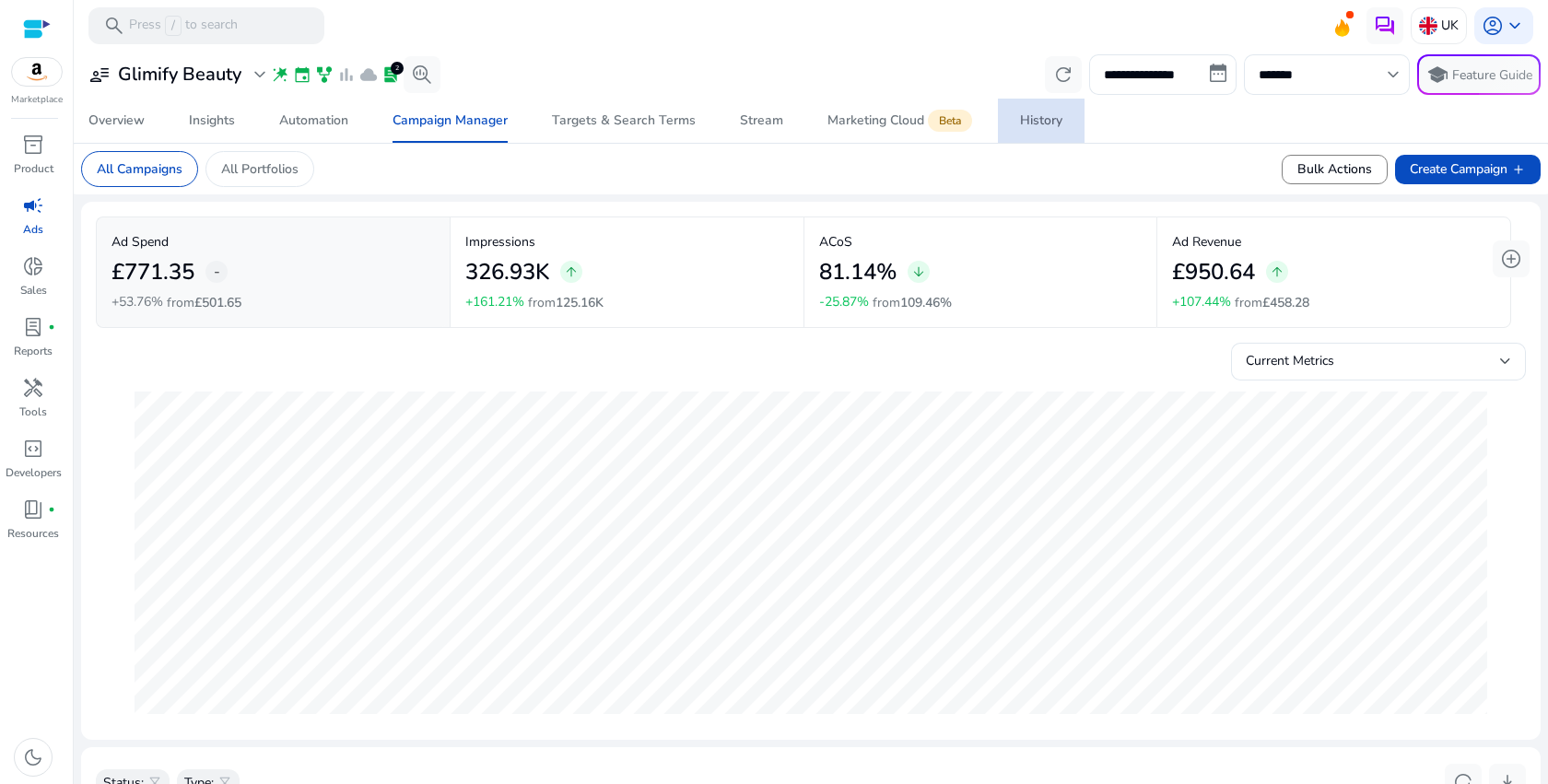
click at [1037, 124] on div "History" at bounding box center [1041, 120] width 43 height 13
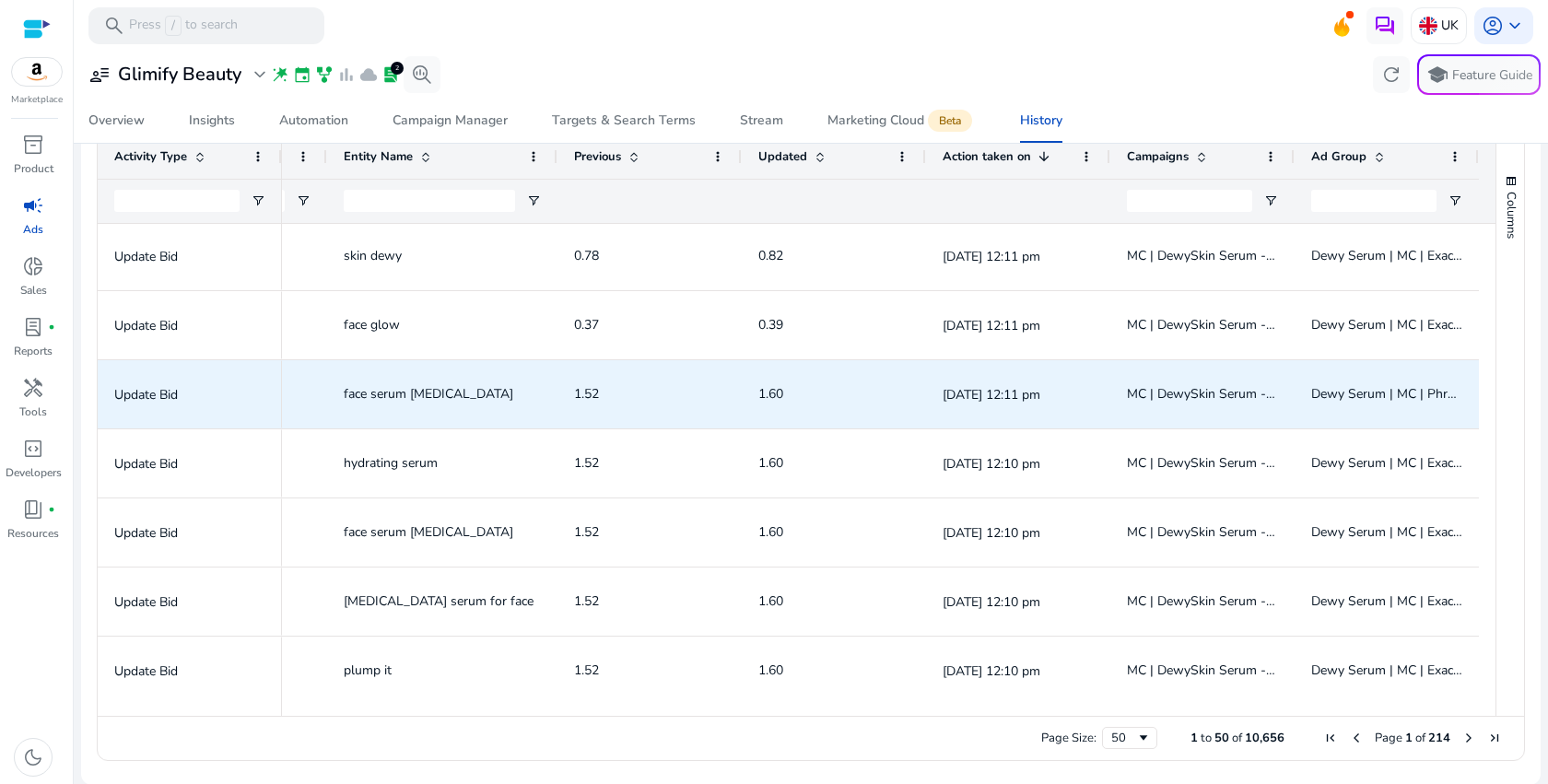
scroll to position [545, 0]
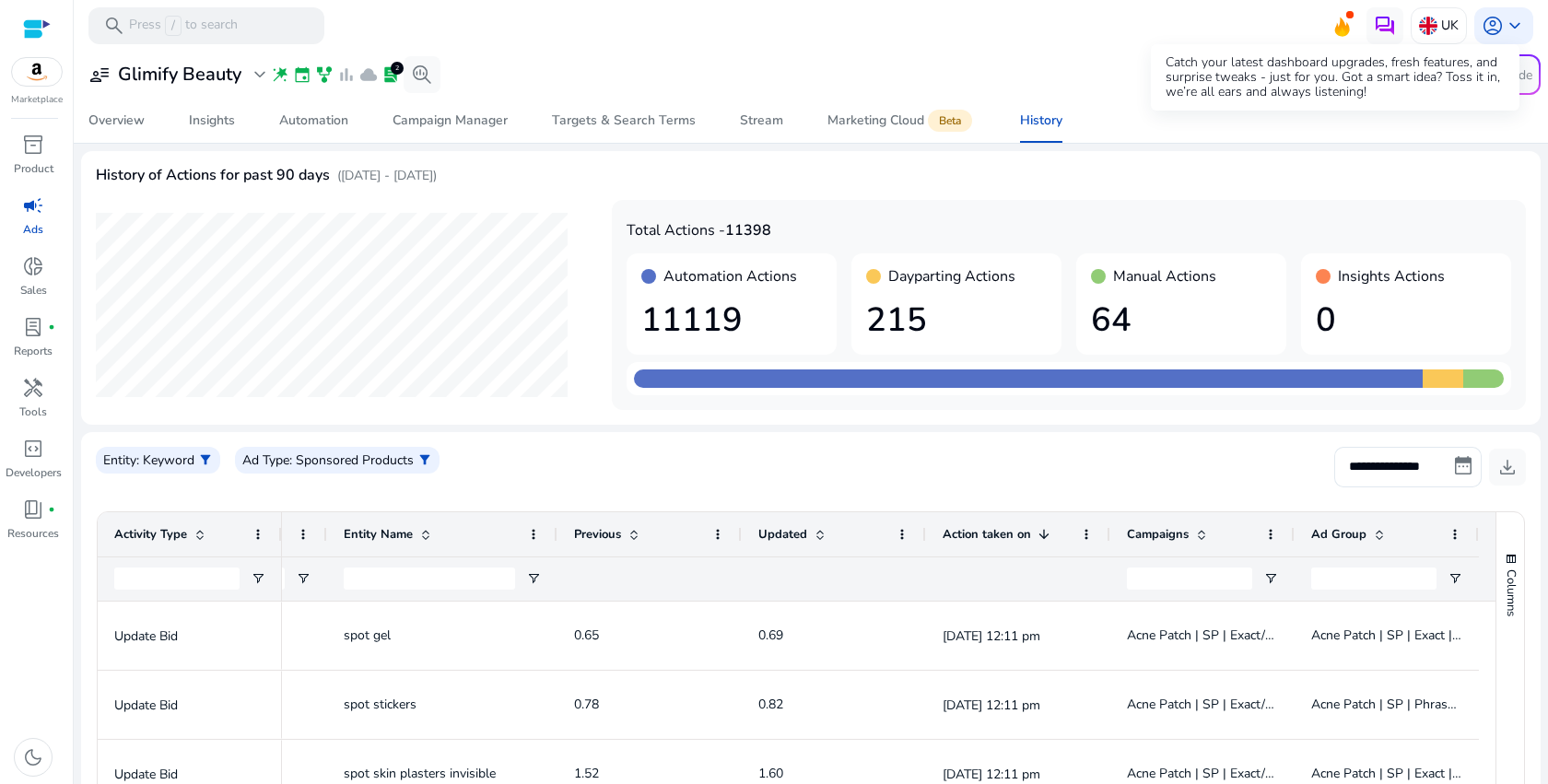
click at [1326, 45] on div "Catch your latest dashboard upgrades, fresh features, and surprise tweaks - jus…" at bounding box center [1335, 78] width 369 height 66
click at [1337, 35] on icon at bounding box center [1341, 27] width 14 height 17
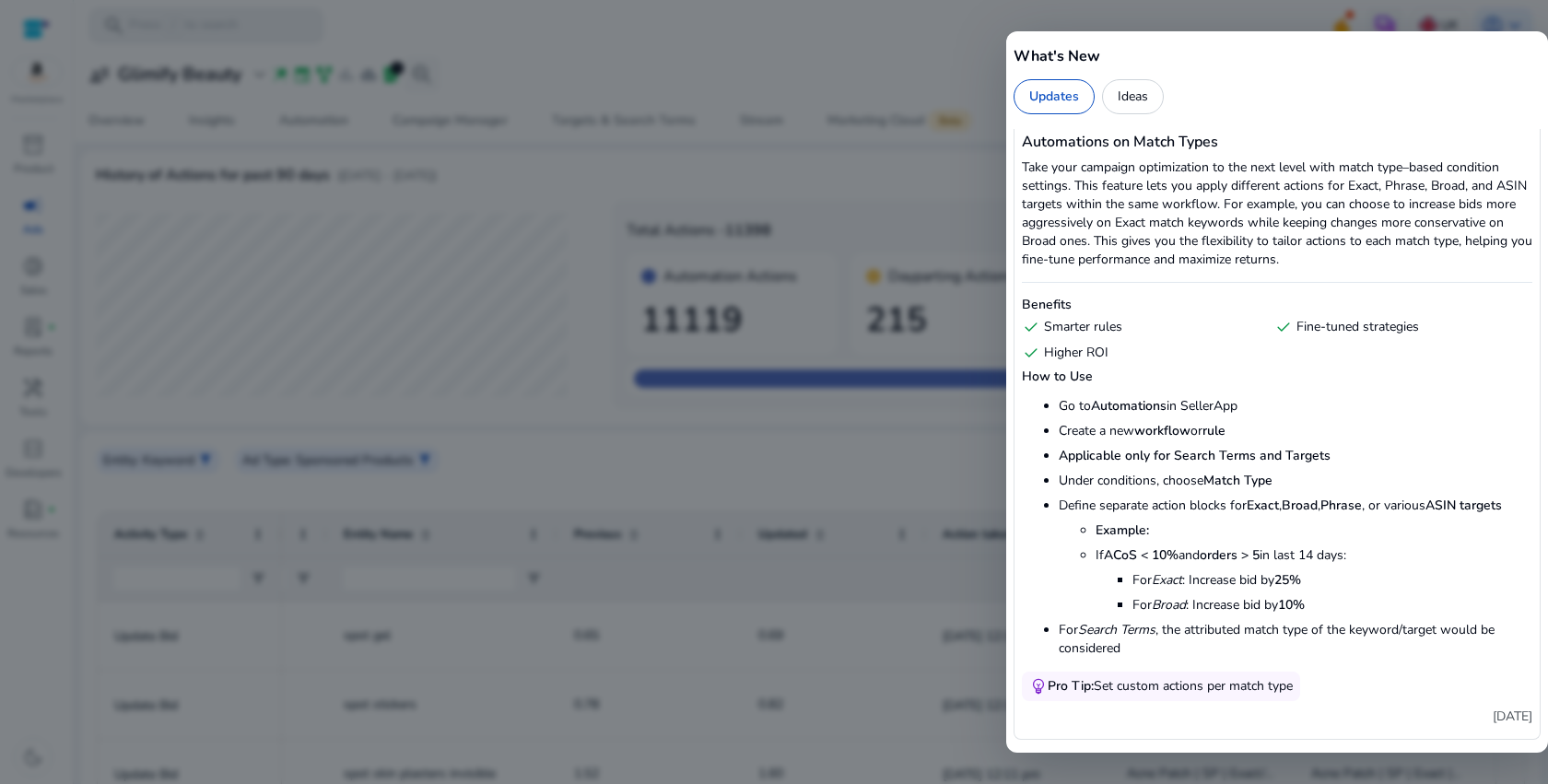
click at [1190, 164] on p "Take your campaign optimization to the next level with match type–based conditi…" at bounding box center [1277, 213] width 510 height 111
click at [1190, 173] on p "Take your campaign optimization to the next level with match type–based conditi…" at bounding box center [1277, 213] width 510 height 111
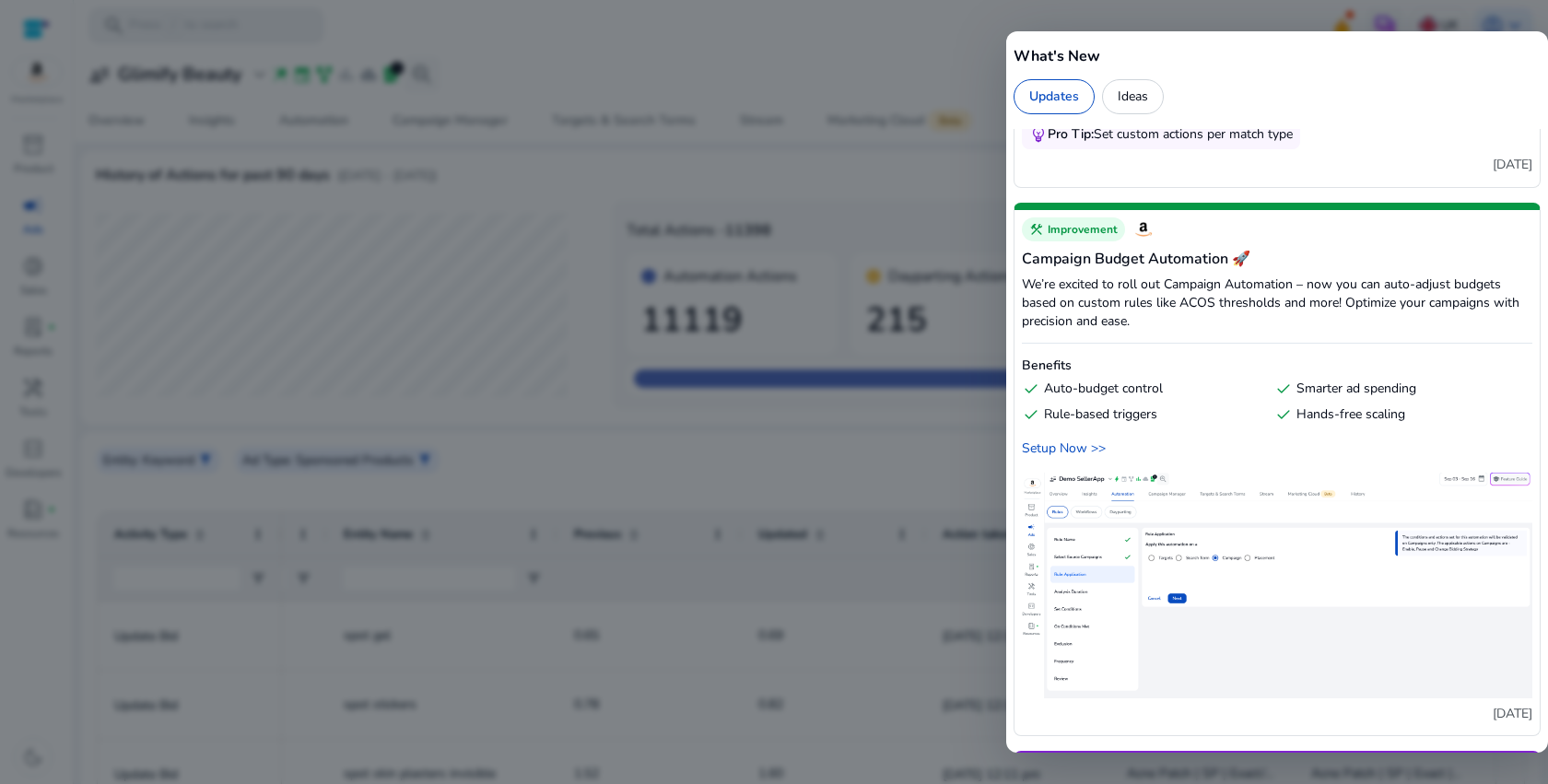
click at [1133, 594] on img at bounding box center [1277, 585] width 510 height 226
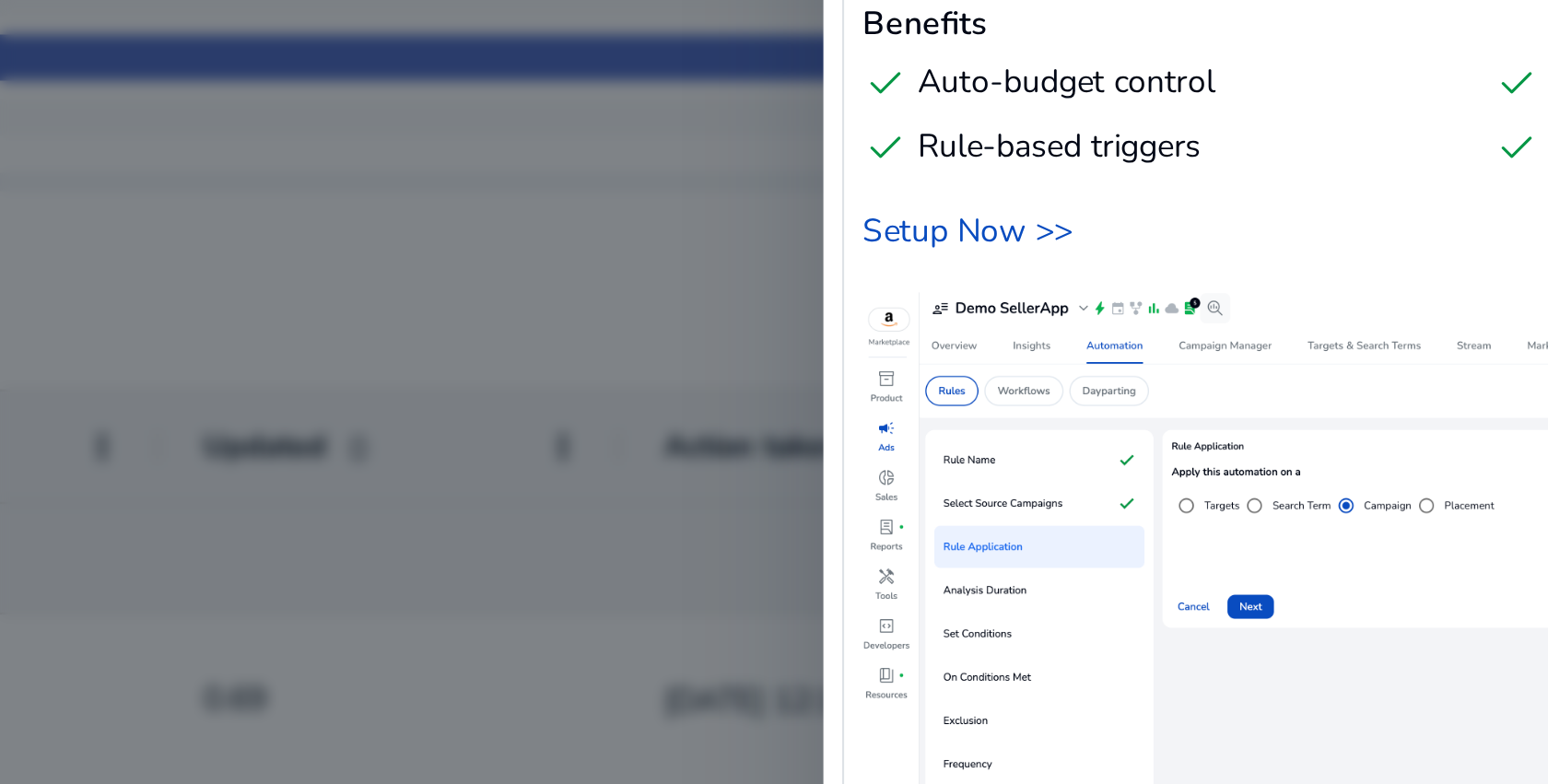
click at [1128, 593] on img at bounding box center [1277, 585] width 510 height 226
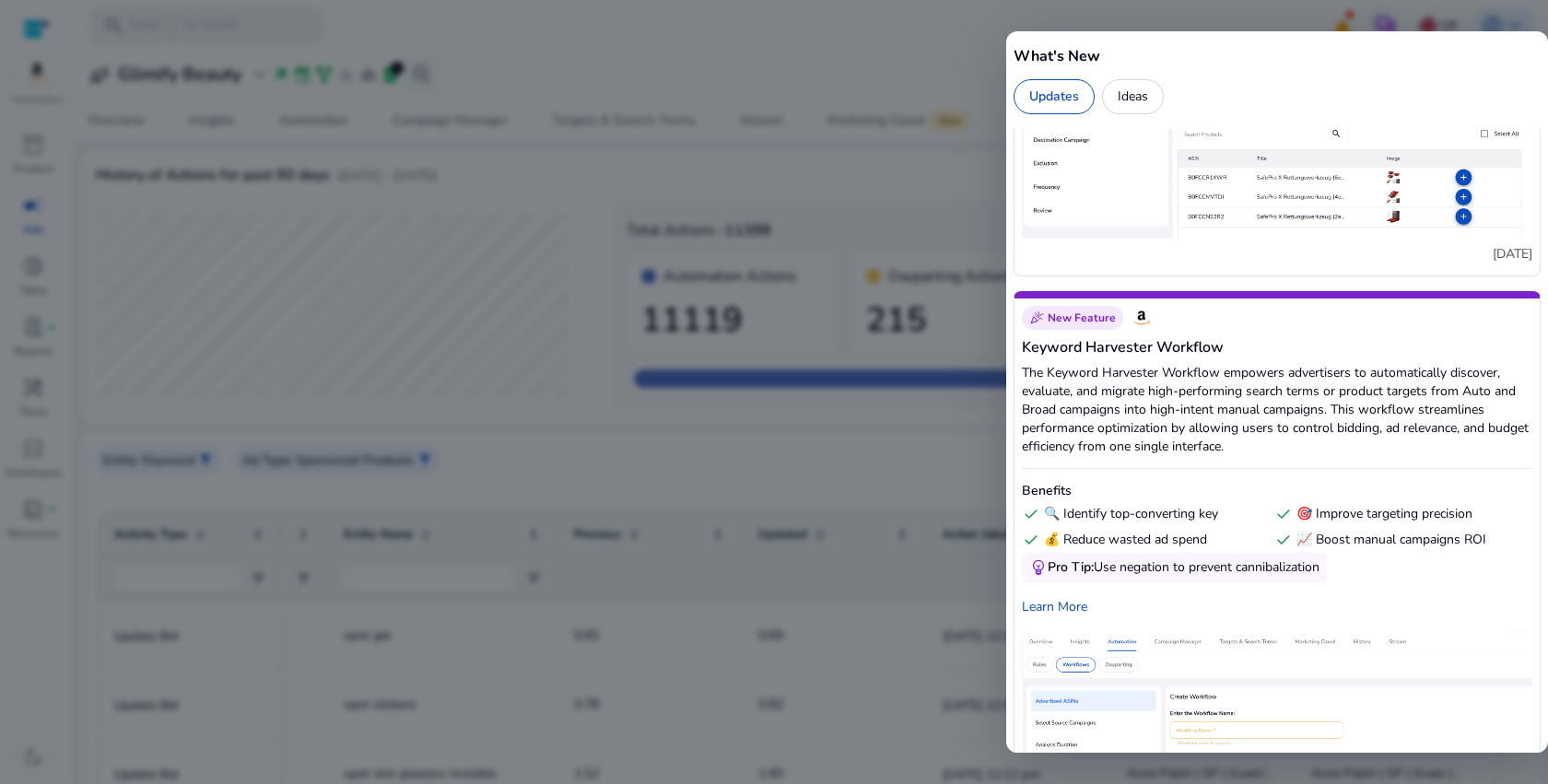
scroll to position [5798, 0]
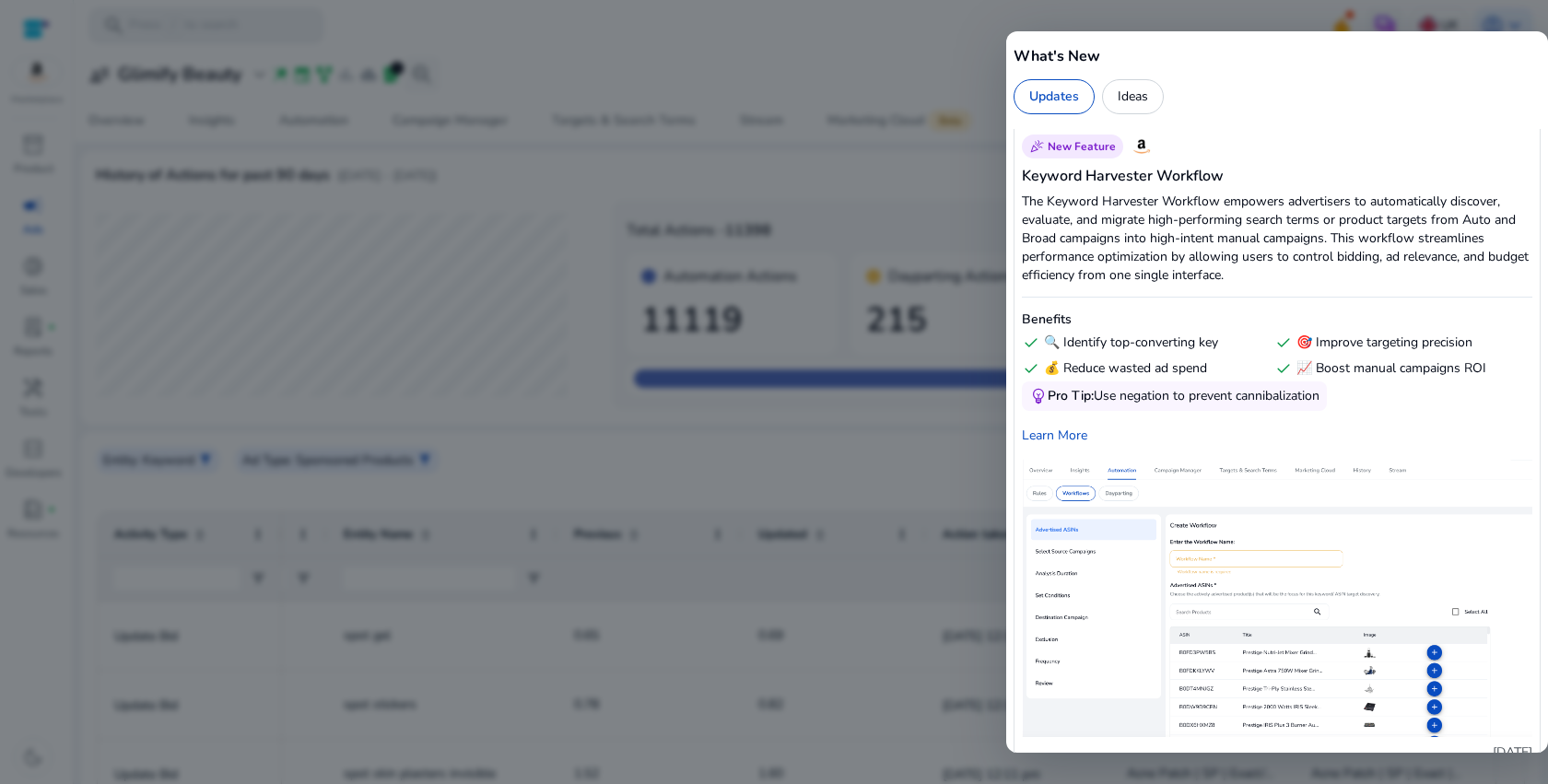
click at [904, 453] on div at bounding box center [774, 392] width 1548 height 784
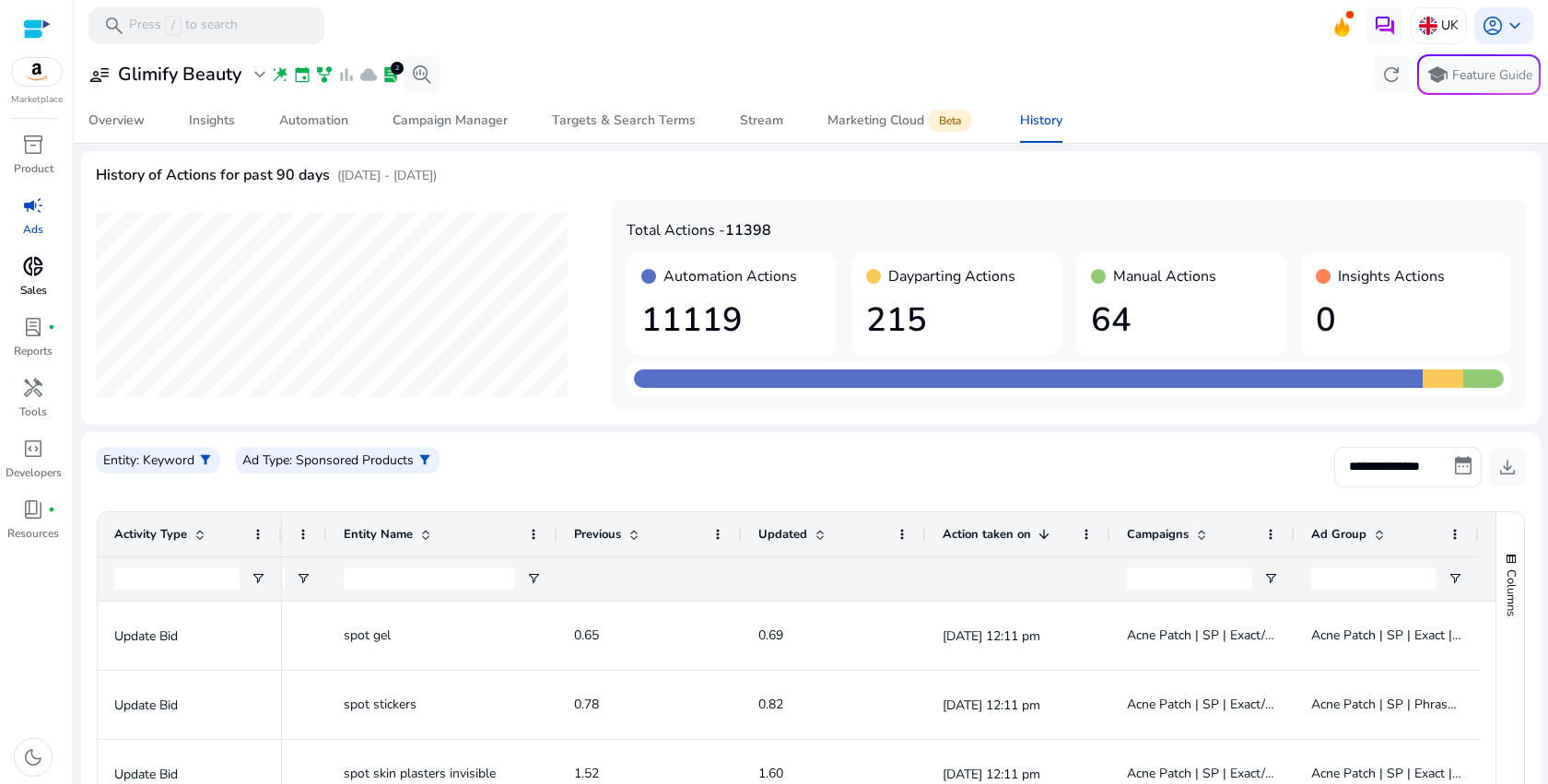
click at [32, 283] on p "Sales" at bounding box center [33, 289] width 27 height 16
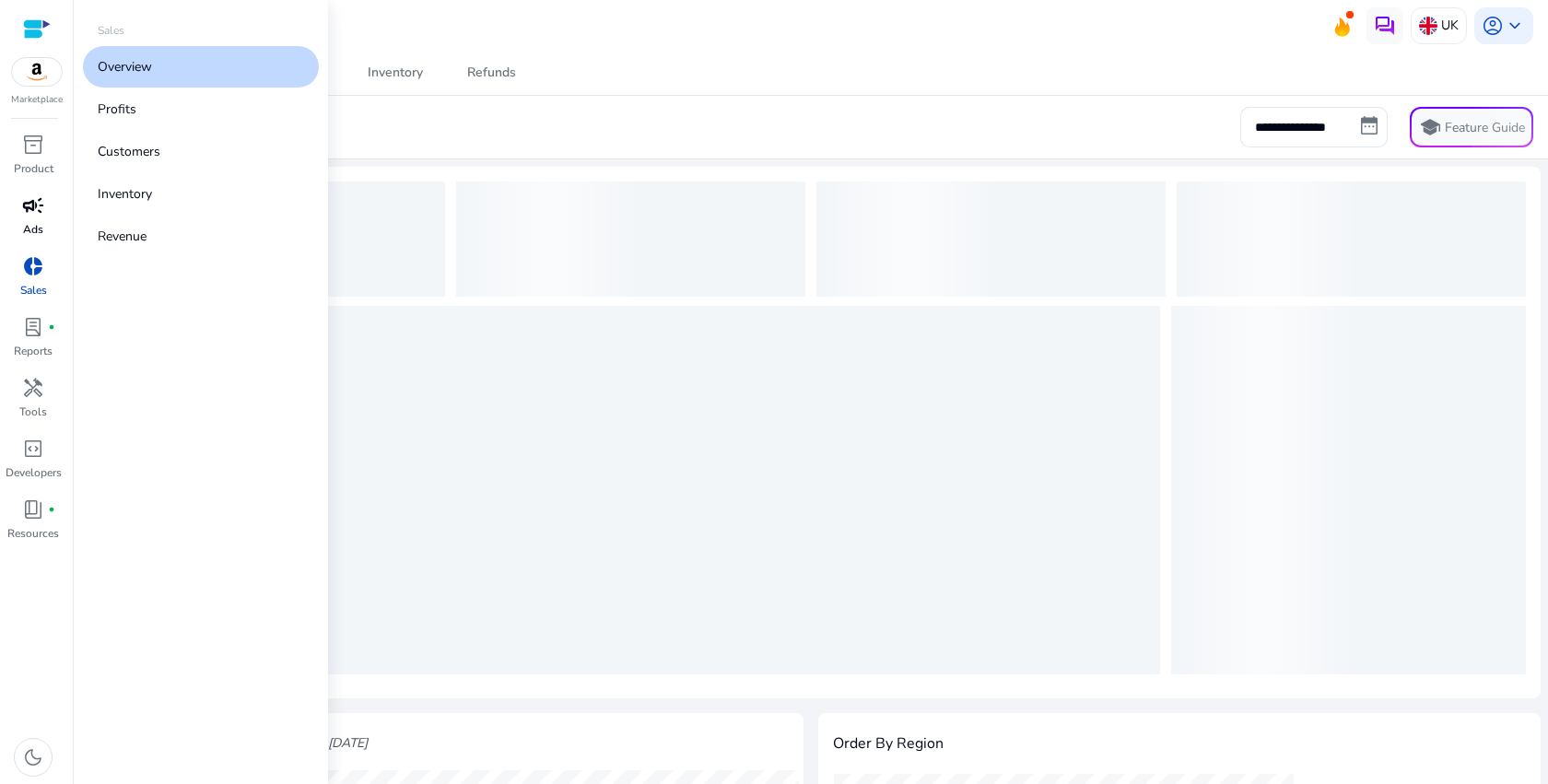
click at [39, 223] on p "Ads" at bounding box center [32, 228] width 20 height 16
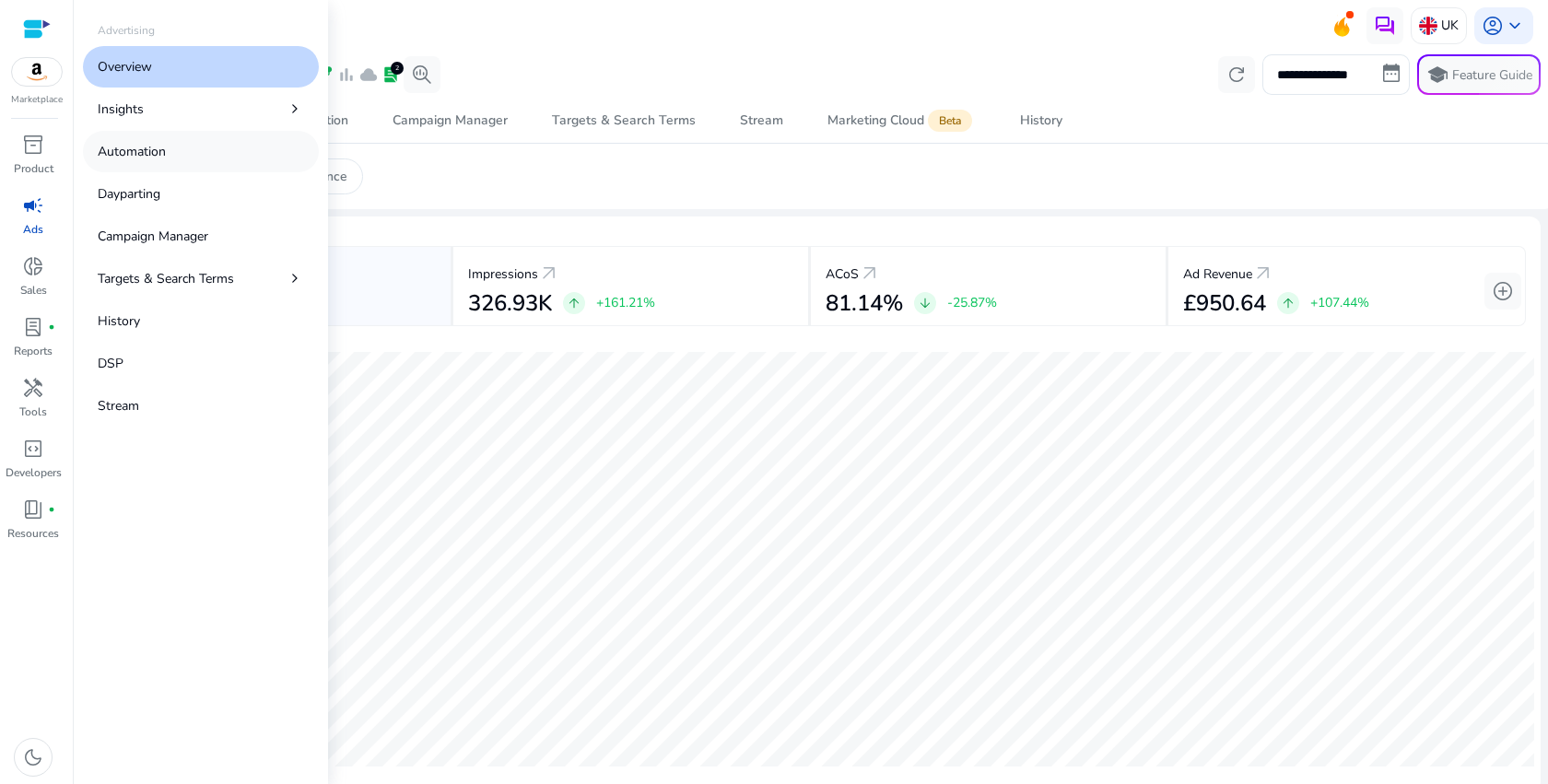
click at [163, 157] on p "Automation" at bounding box center [132, 152] width 68 height 19
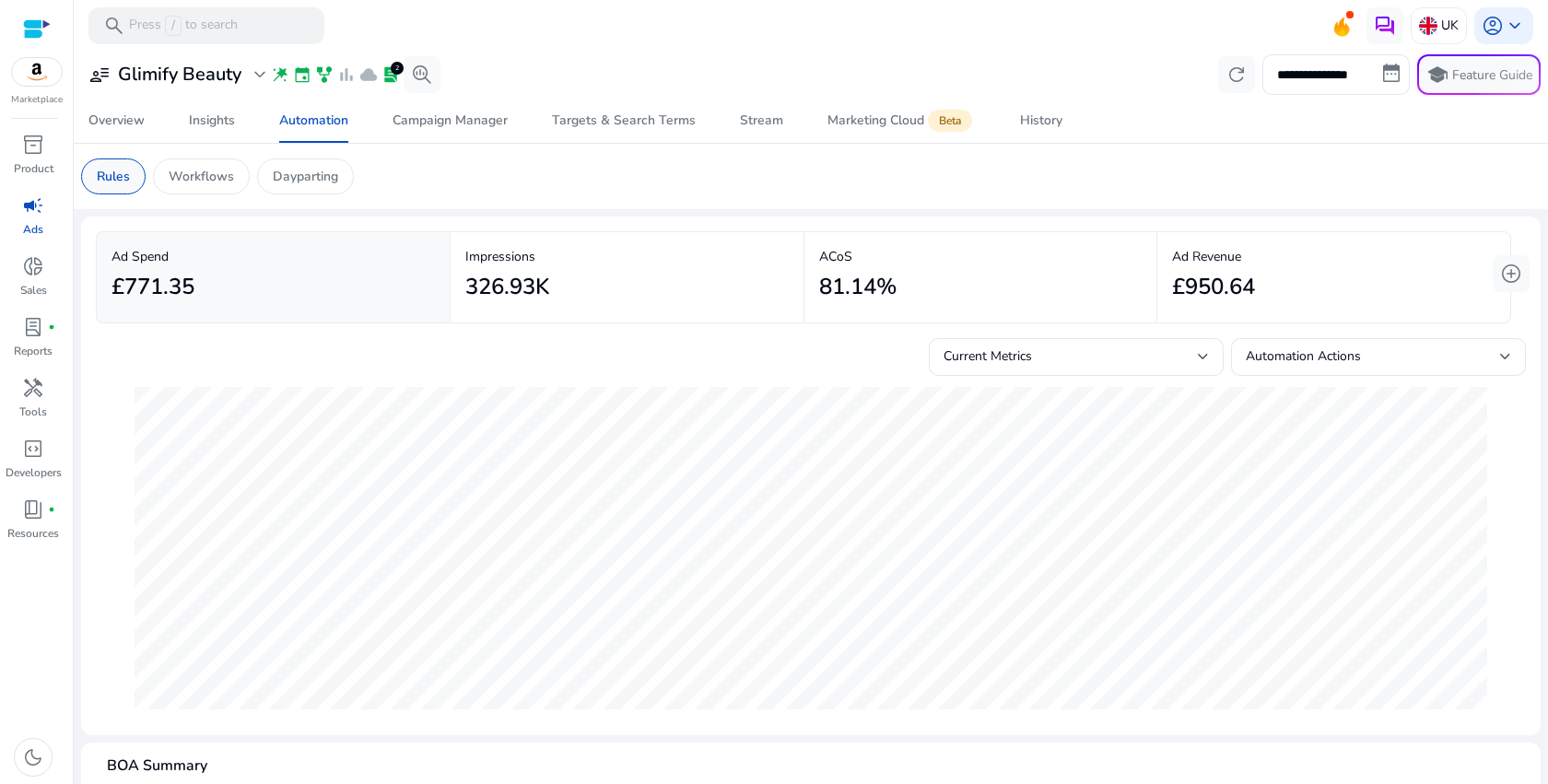
click at [127, 180] on p "Rules" at bounding box center [113, 176] width 33 height 19
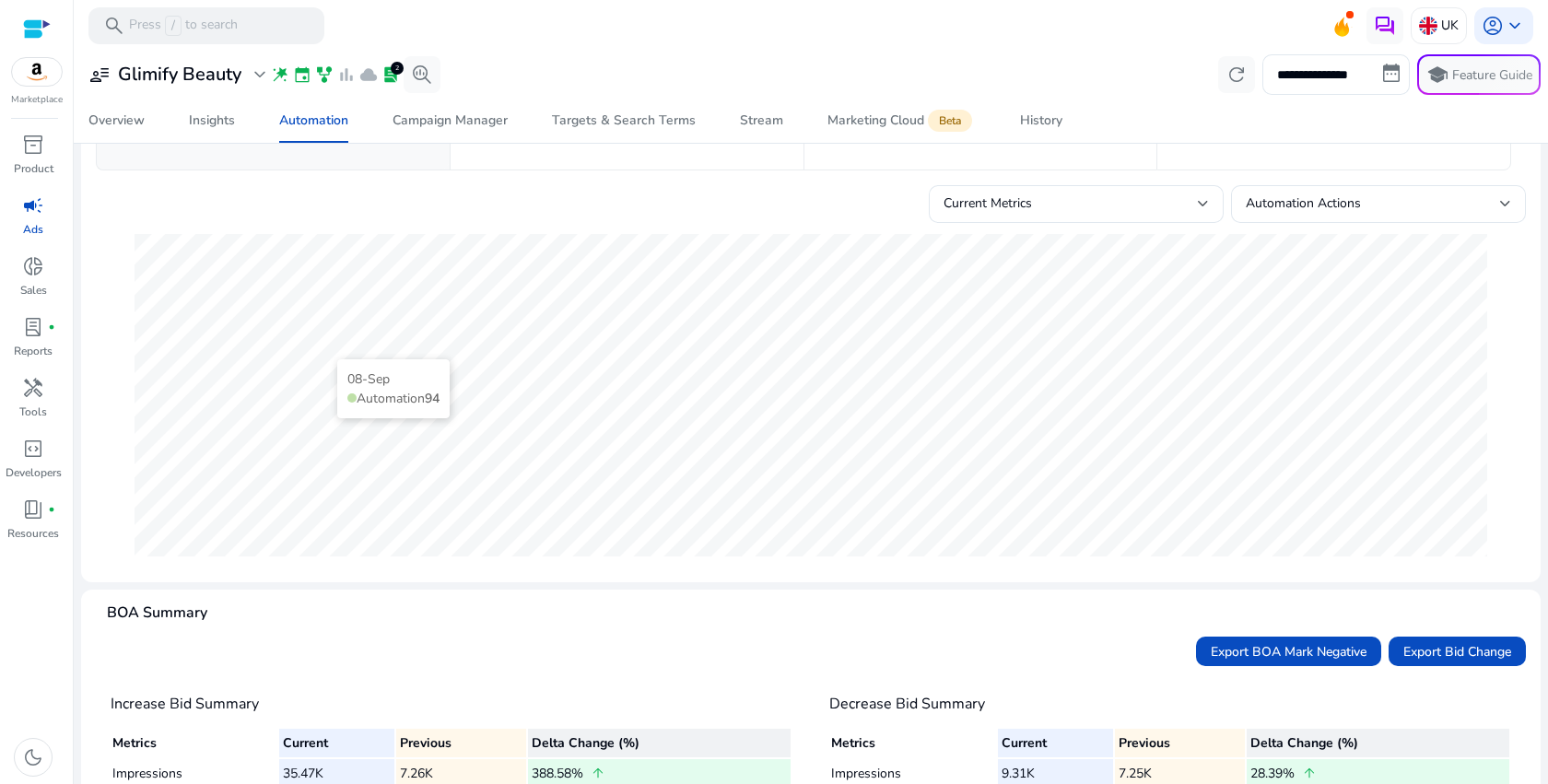
scroll to position [338, 0]
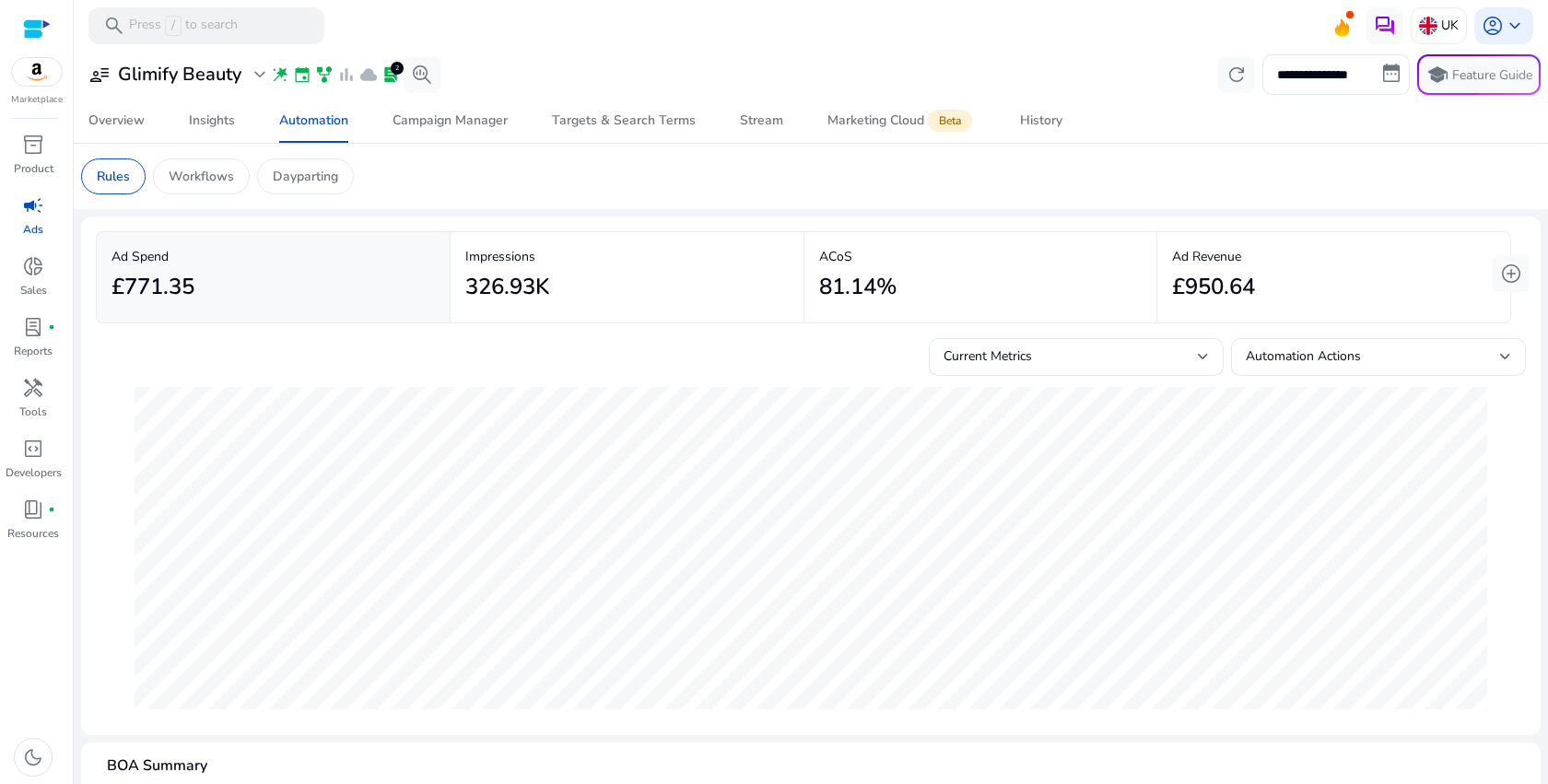
scroll to position [338, 0]
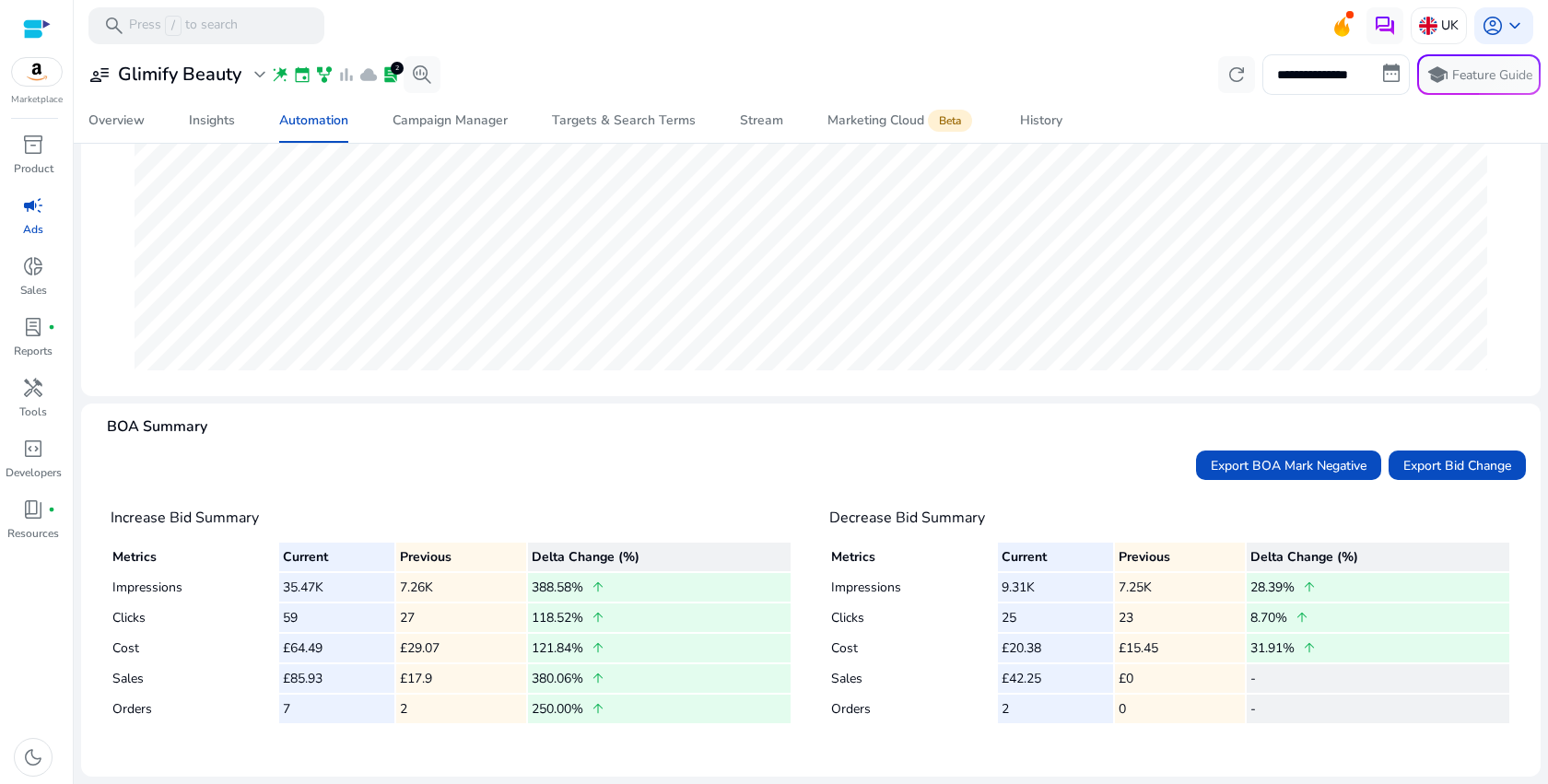
drag, startPoint x: 267, startPoint y: 684, endPoint x: 421, endPoint y: 690, distance: 154.1
click at [421, 690] on tr "Sales £85.93 £17.9 380.06% arrow_upward" at bounding box center [452, 678] width 678 height 28
click at [704, 751] on mat-card "Increase Bid Summary Metrics Current Previous Delta Change (%) Impressions 35.4…" at bounding box center [452, 624] width 711 height 274
drag, startPoint x: 285, startPoint y: 616, endPoint x: 466, endPoint y: 627, distance: 181.3
click at [466, 627] on tr "Clicks 59 27 118.52% arrow_upward" at bounding box center [452, 617] width 678 height 28
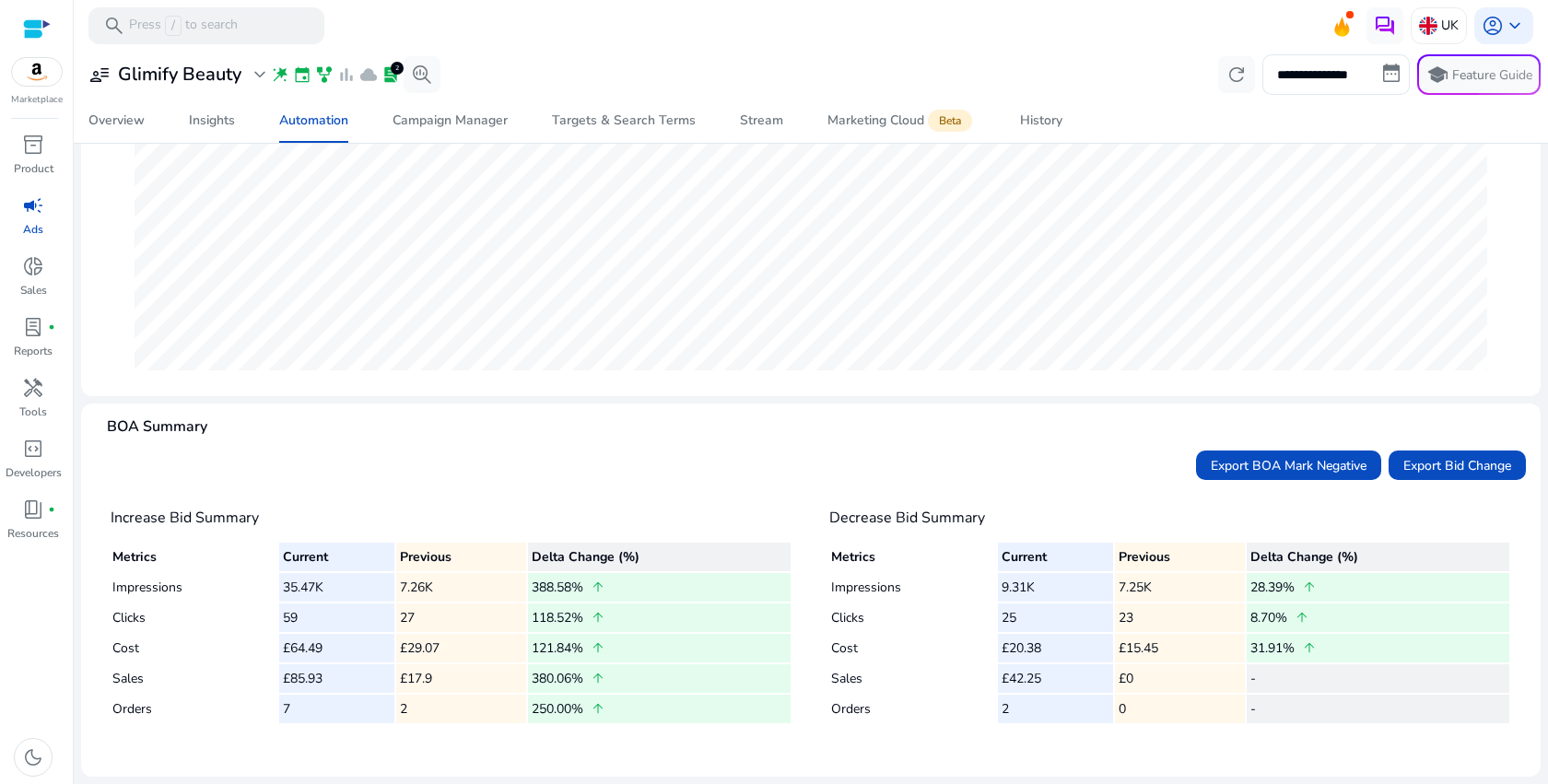
drag, startPoint x: 480, startPoint y: 647, endPoint x: 221, endPoint y: 646, distance: 259.0
click at [221, 646] on tr "Cost £64.49 £29.07 121.84% arrow_upward" at bounding box center [452, 647] width 678 height 28
drag, startPoint x: 476, startPoint y: 689, endPoint x: 230, endPoint y: 689, distance: 246.0
click at [249, 689] on tr "Sales £85.93 £17.9 380.06% arrow_upward" at bounding box center [452, 678] width 678 height 28
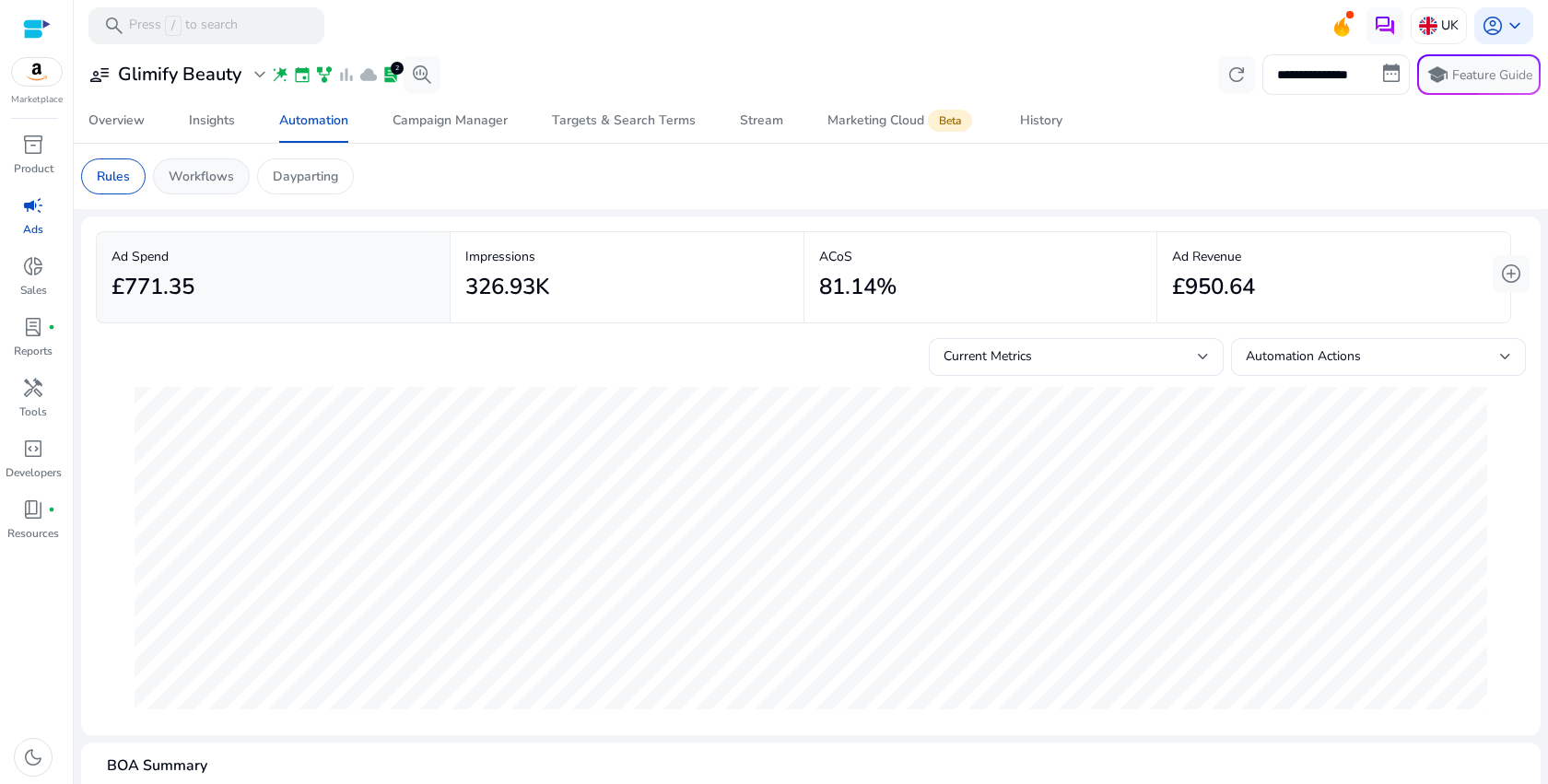
click at [202, 183] on p "Workflows" at bounding box center [201, 176] width 65 height 19
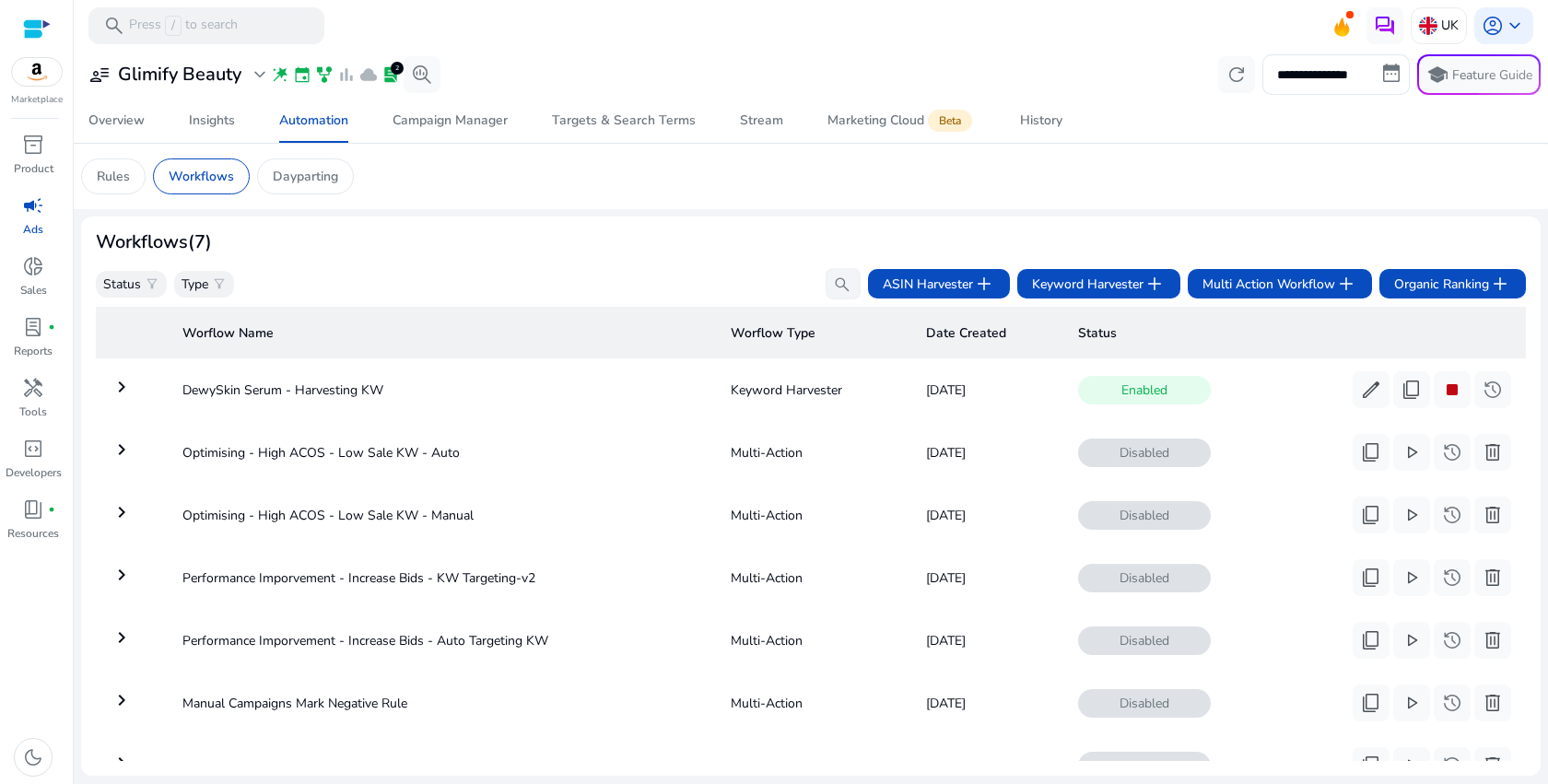
click at [125, 388] on mat-icon "keyboard_arrow_right" at bounding box center [121, 386] width 22 height 22
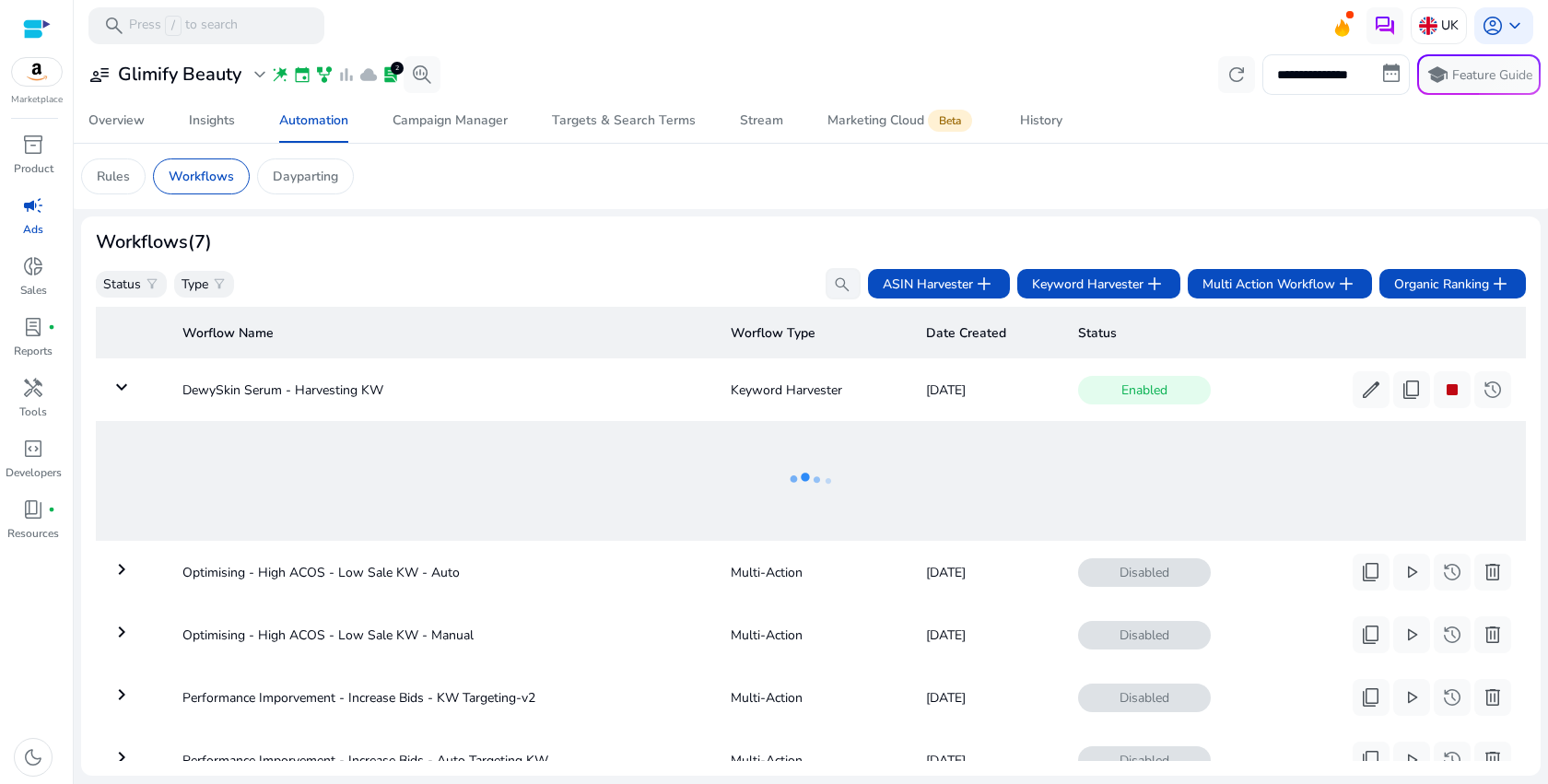
scroll to position [66, 0]
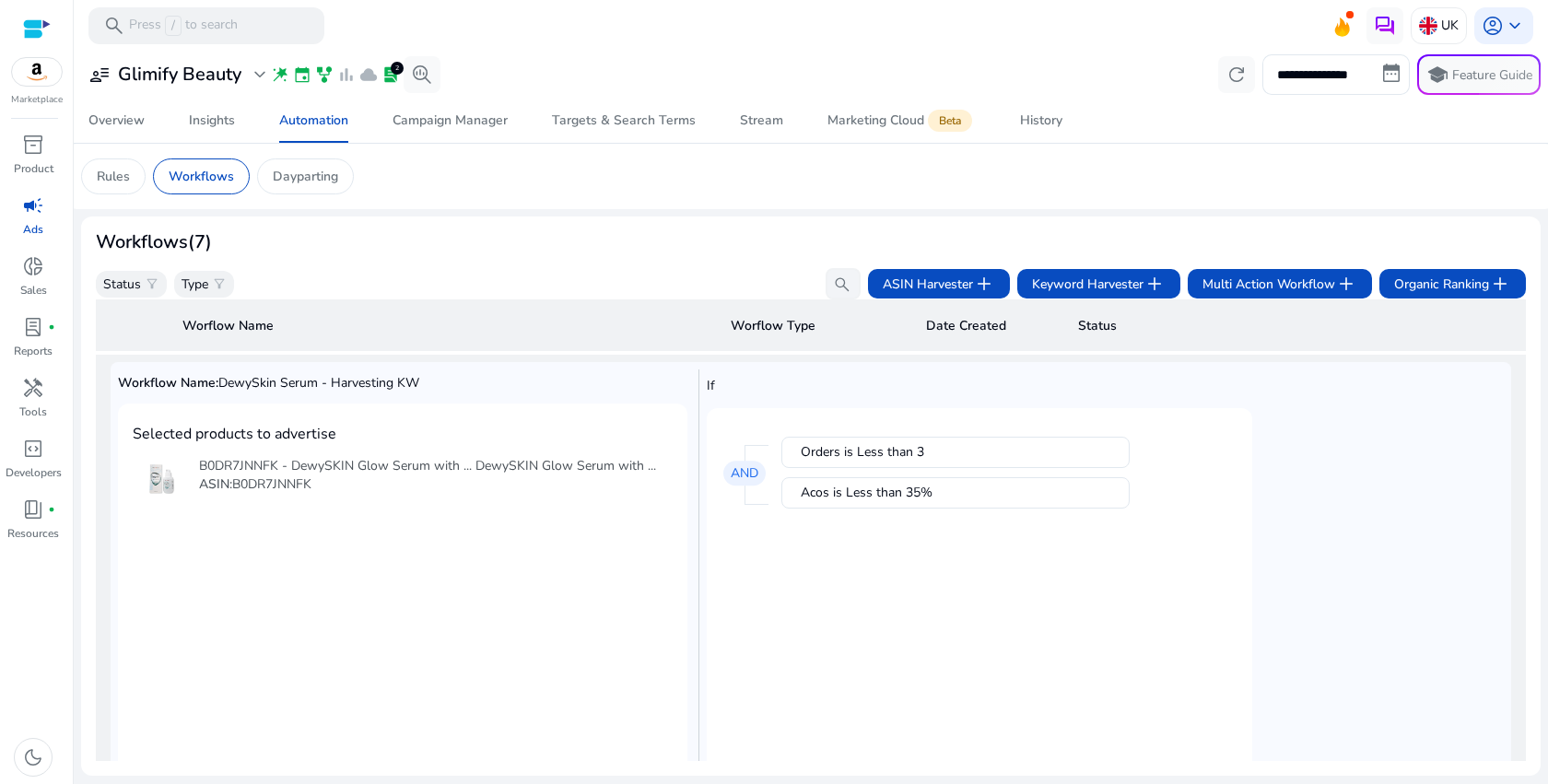
click at [463, 483] on div "ASIN: B0DR7JNNFK" at bounding box center [428, 483] width 457 height 18
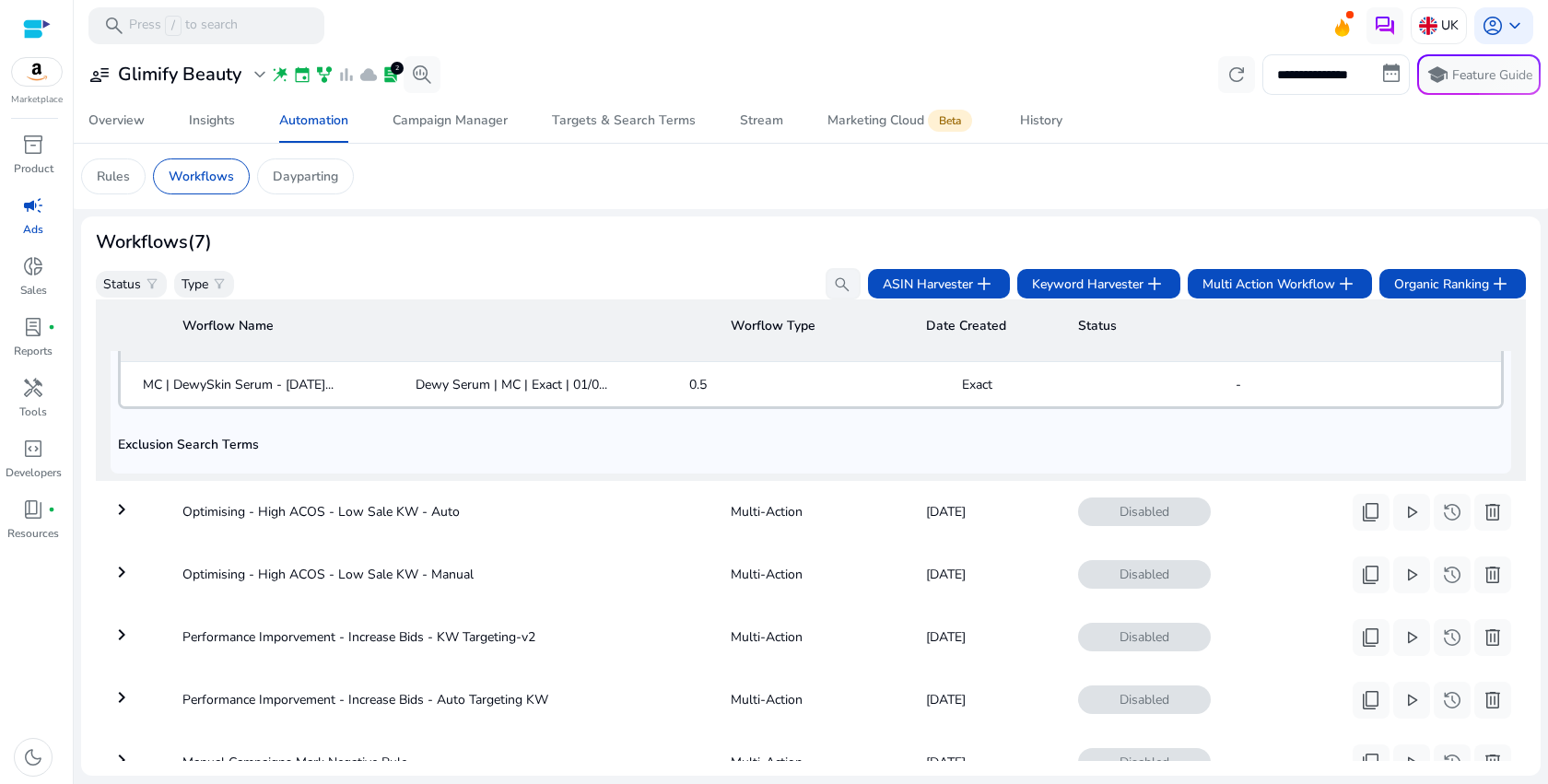
scroll to position [725, 0]
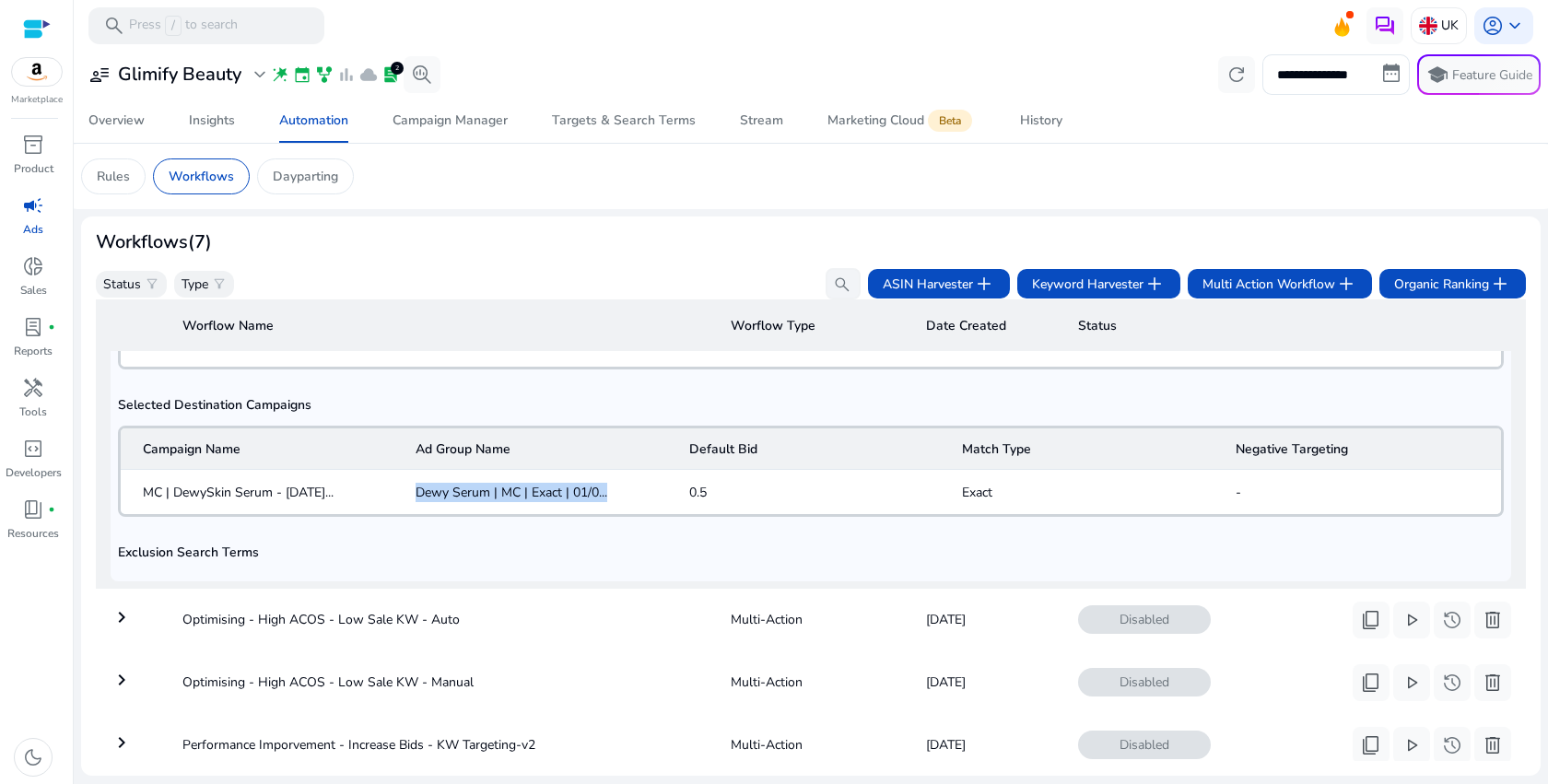
drag, startPoint x: 416, startPoint y: 489, endPoint x: 646, endPoint y: 489, distance: 230.0
click at [646, 489] on mat-cell "Dewy Serum | MC | Exact | 01/0..." at bounding box center [538, 491] width 273 height 45
copy span "Dewy Serum | MC | Exact | 01/0..."
drag, startPoint x: 142, startPoint y: 490, endPoint x: 333, endPoint y: 494, distance: 191.0
click at [333, 494] on span "MC | DewySkin Serum - [DATE]..." at bounding box center [238, 492] width 191 height 19
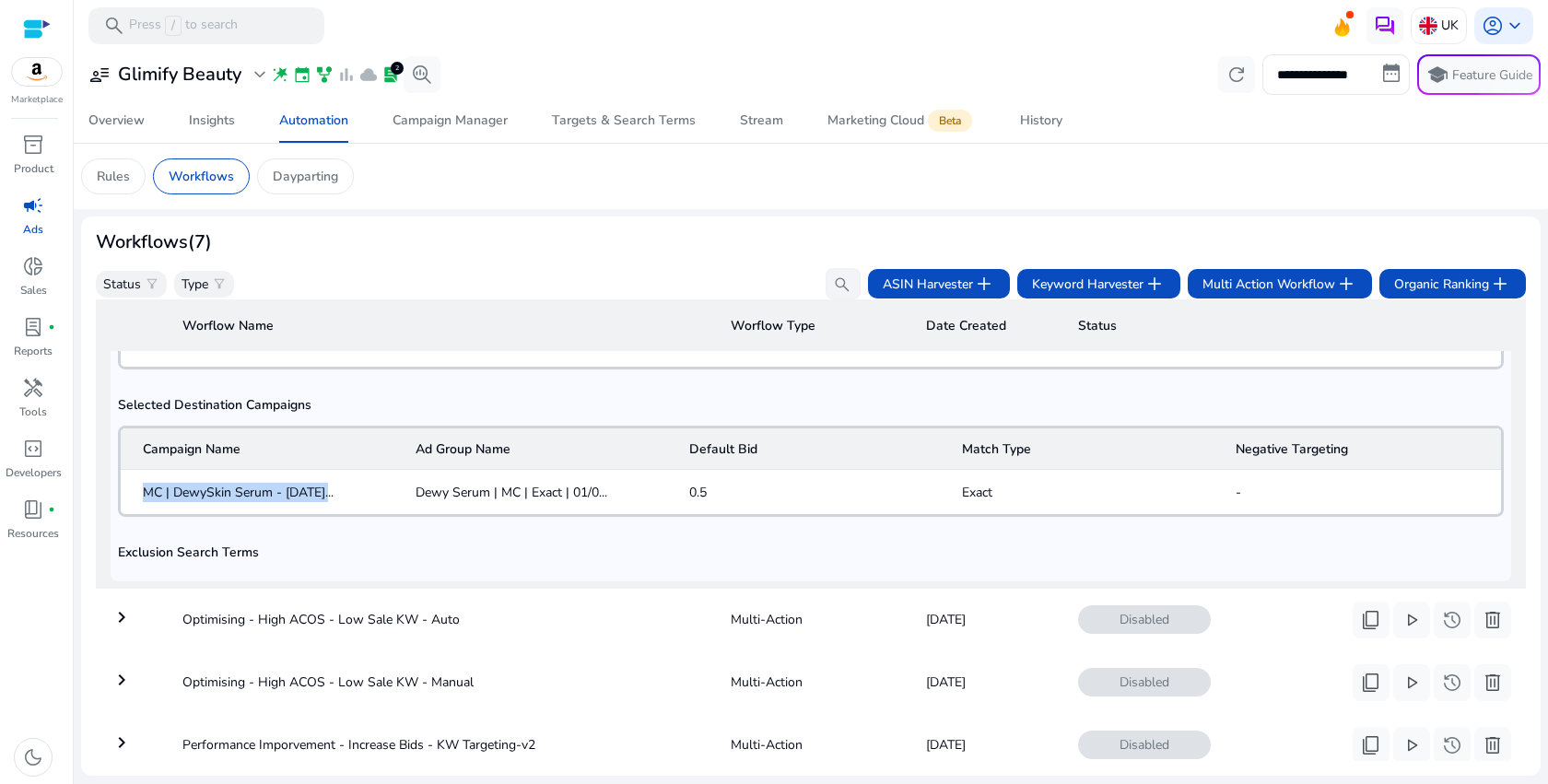
copy span "MC | DewySkin Serum - 01/09/2"
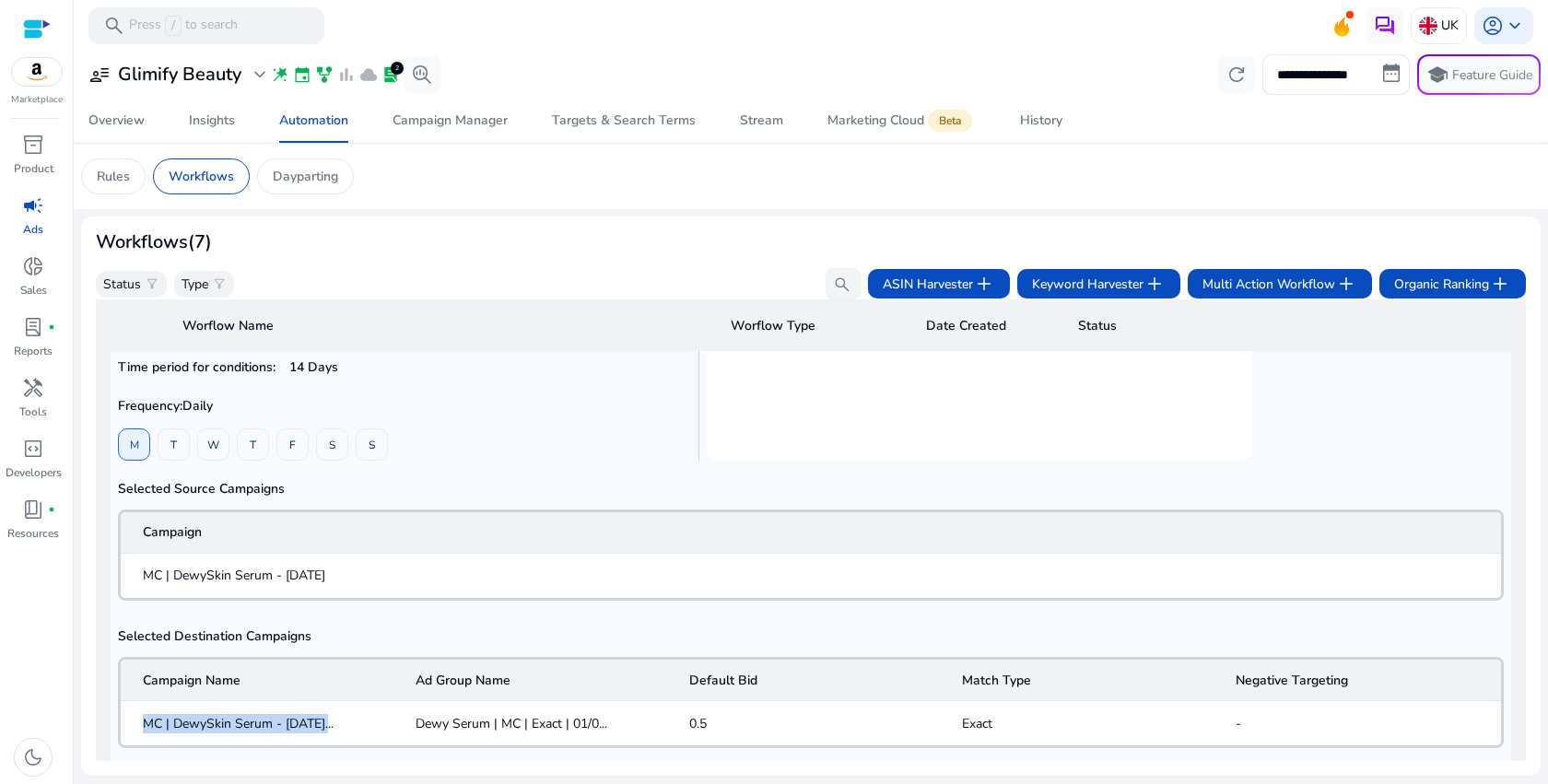
scroll to position [675, 0]
